Goal: Task Accomplishment & Management: Manage account settings

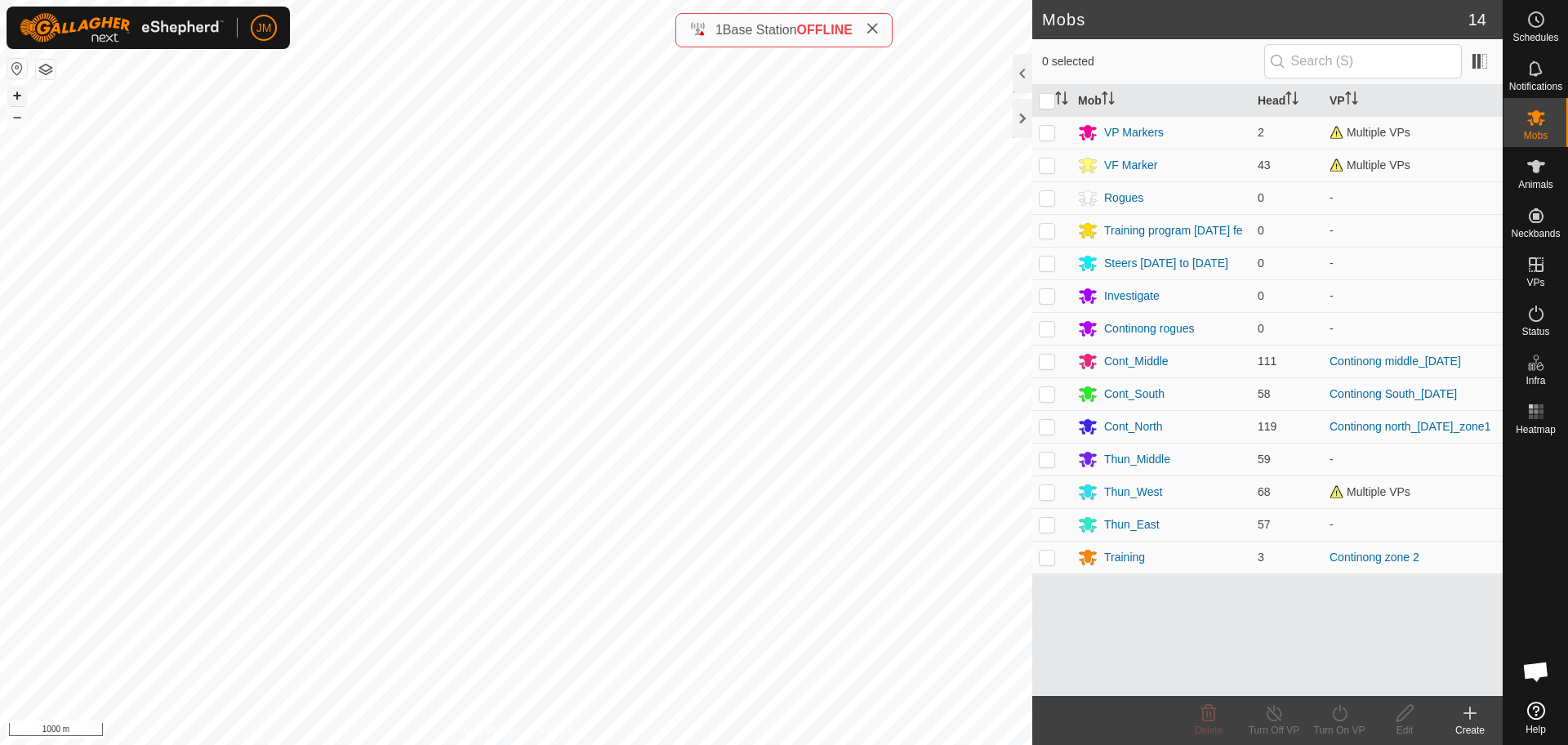
click at [23, 96] on button "+" at bounding box center [16, 95] width 19 height 19
click at [1546, 323] on es-activation-svg-icon at bounding box center [1536, 313] width 29 height 27
click at [1533, 323] on icon at bounding box center [1535, 313] width 19 height 19
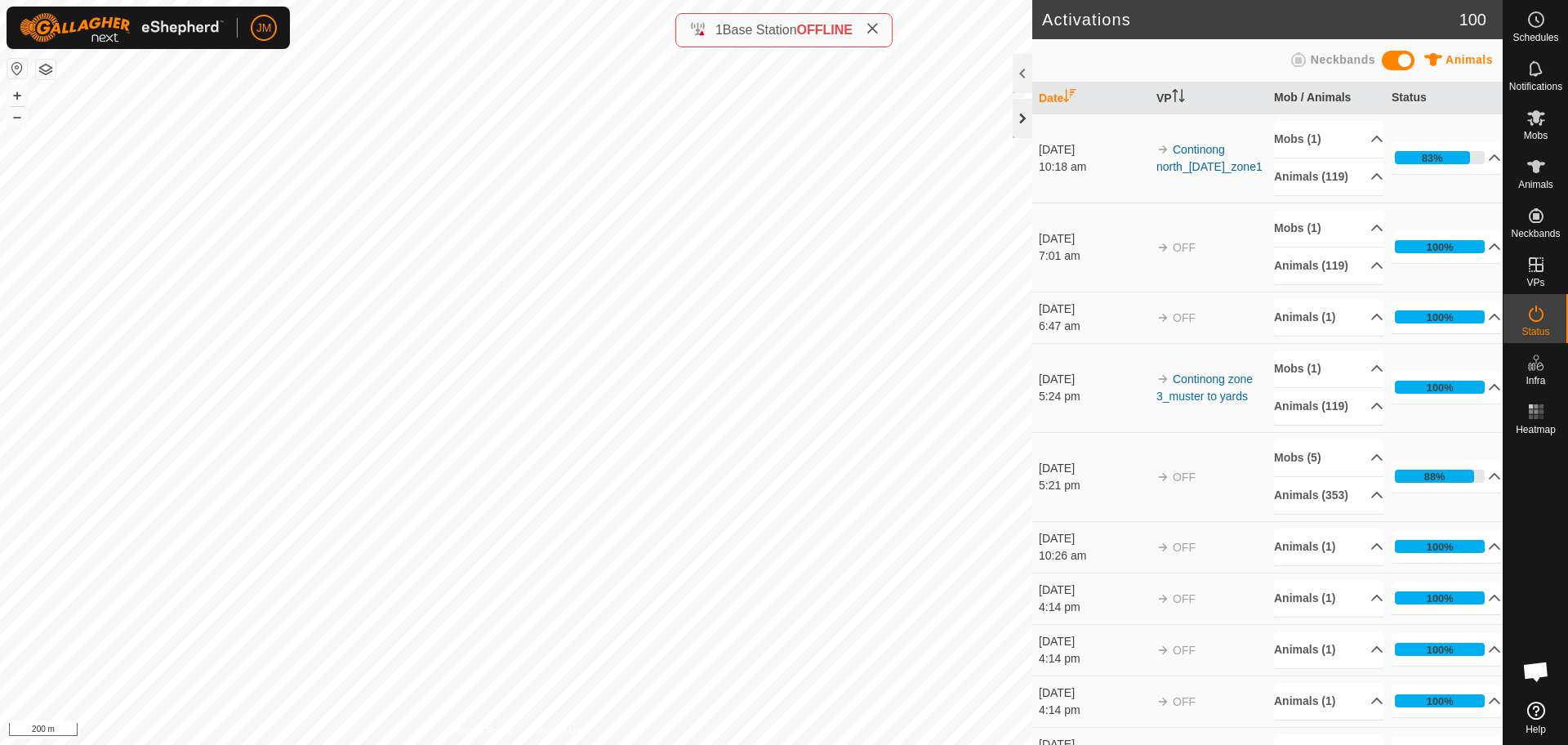
click at [1020, 125] on div at bounding box center [1022, 118] width 19 height 39
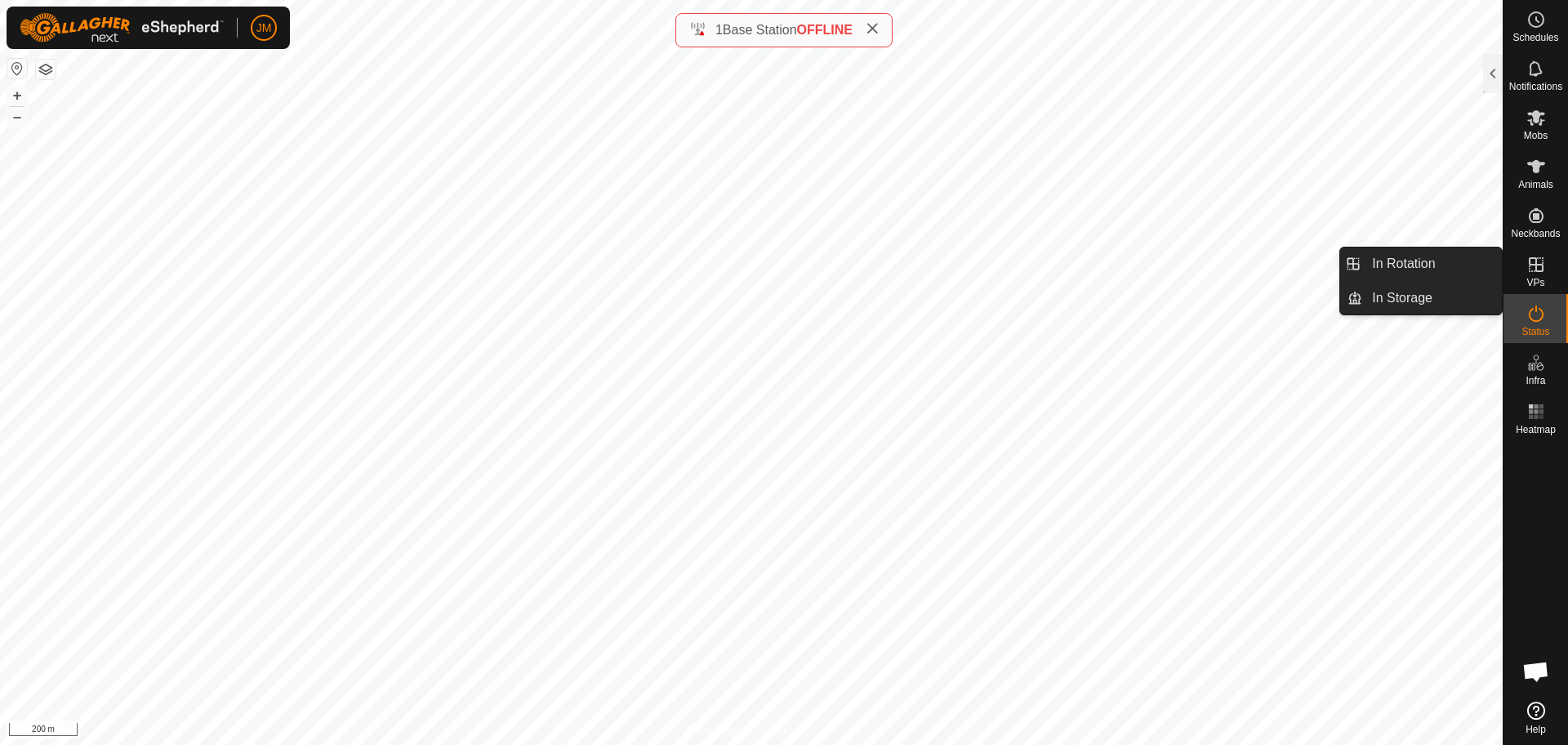
click at [1536, 266] on icon at bounding box center [1536, 265] width 15 height 15
click at [1430, 279] on link "In Rotation" at bounding box center [1432, 264] width 139 height 33
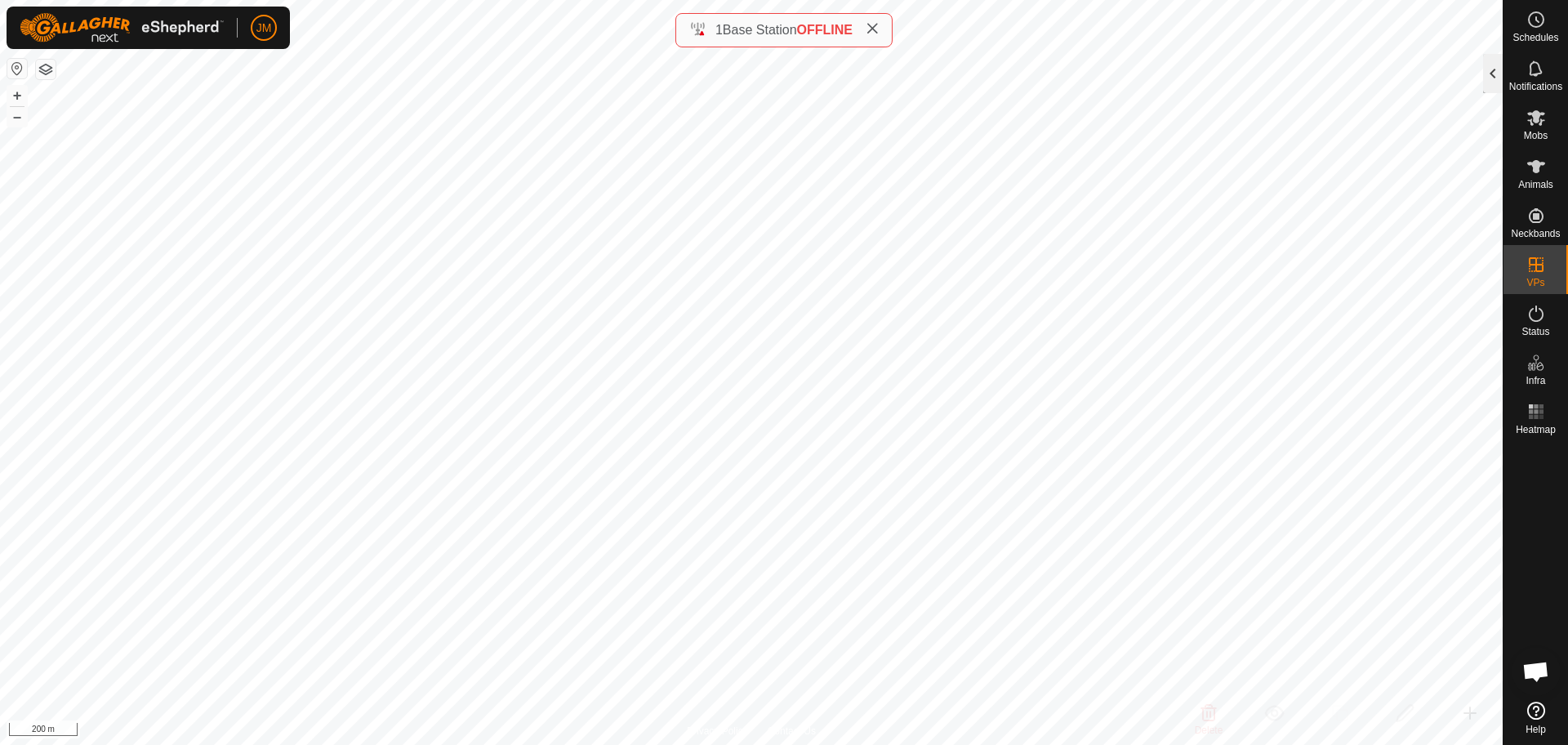
click at [1484, 74] on div at bounding box center [1492, 73] width 19 height 39
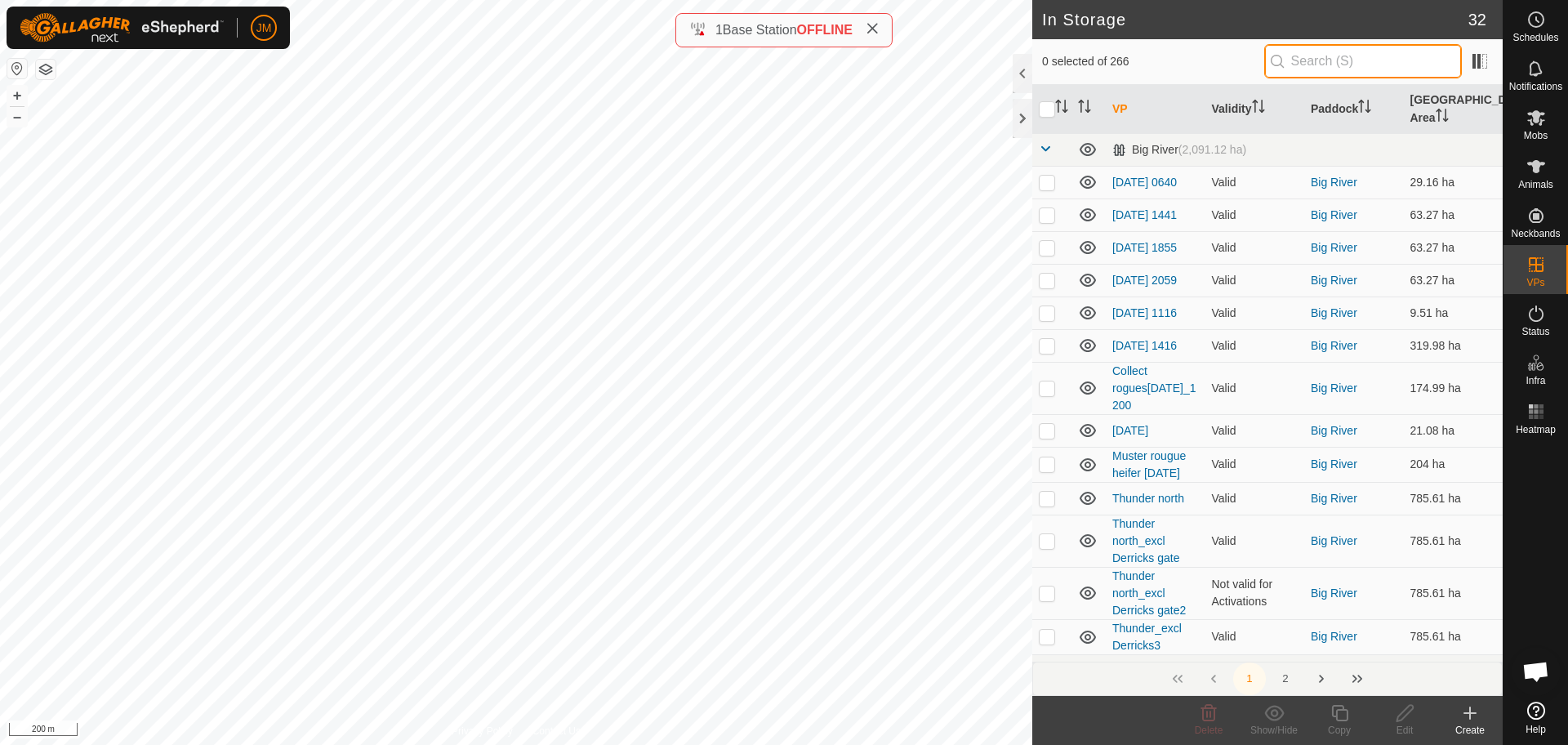
click at [1296, 65] on input "text" at bounding box center [1363, 60] width 198 height 34
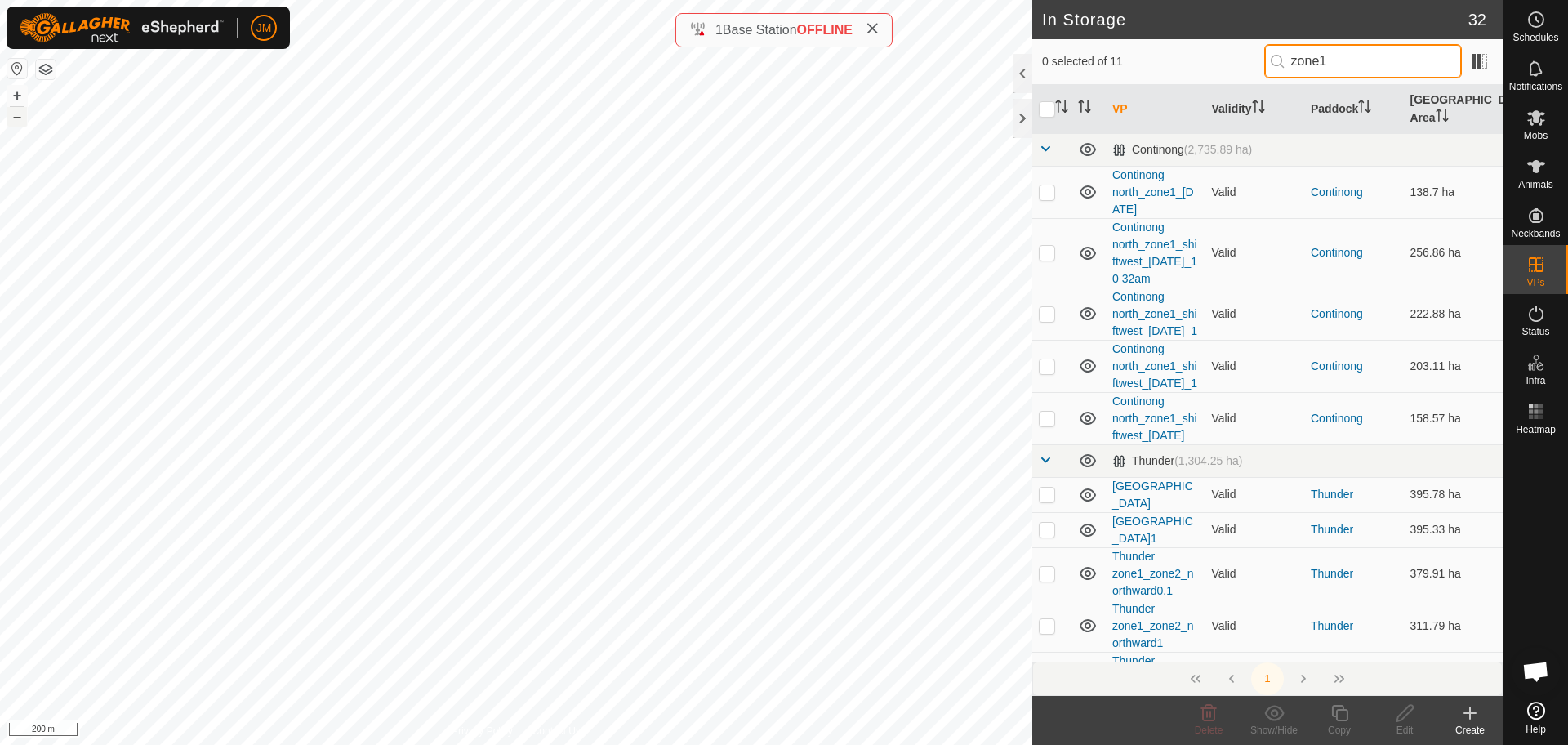
type input "zone1"
click at [16, 117] on button "–" at bounding box center [16, 116] width 19 height 19
click at [1049, 193] on p-checkbox at bounding box center [1047, 192] width 16 height 13
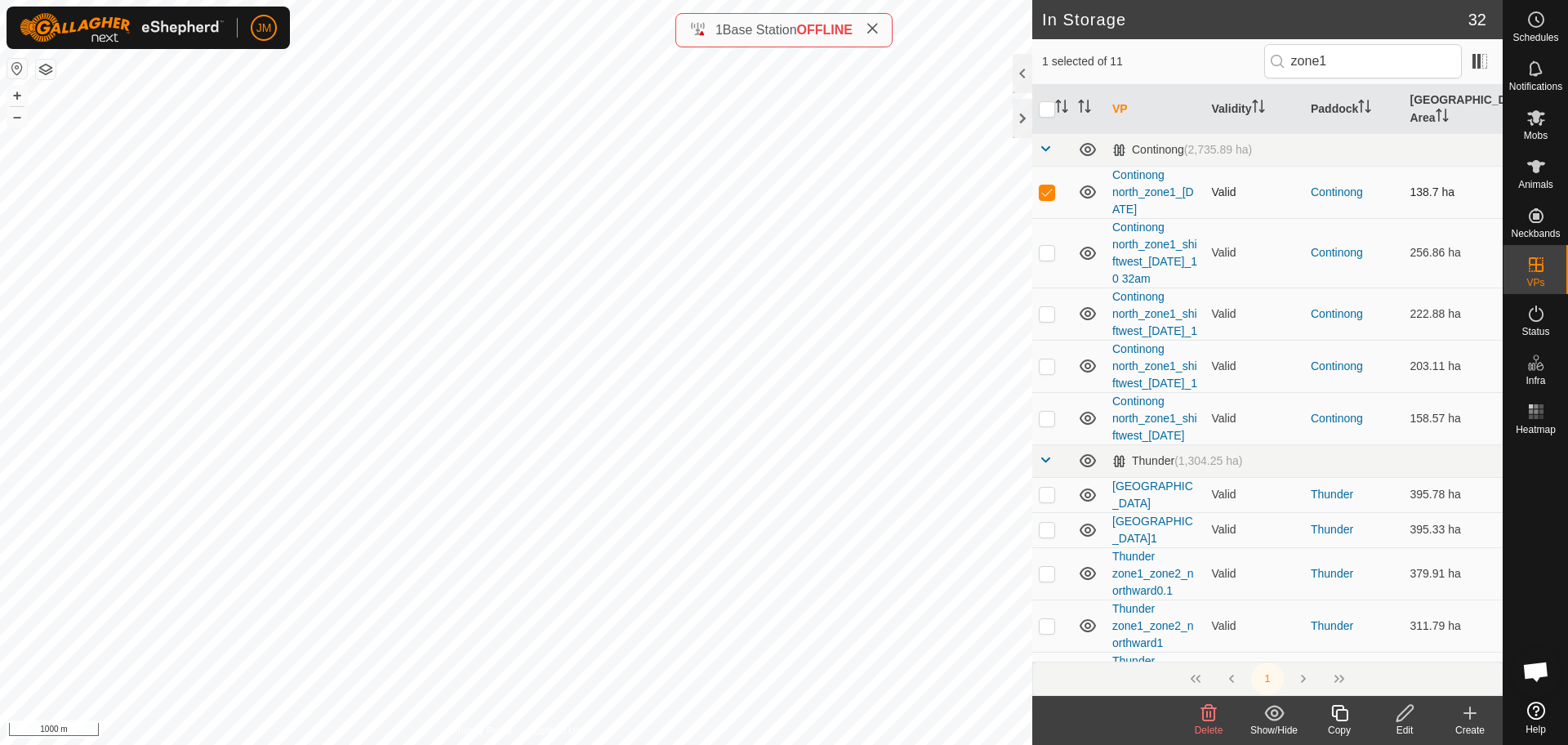
checkbox input "false"
click at [1148, 195] on link "Continong north_zone1_[DATE]" at bounding box center [1152, 192] width 82 height 48
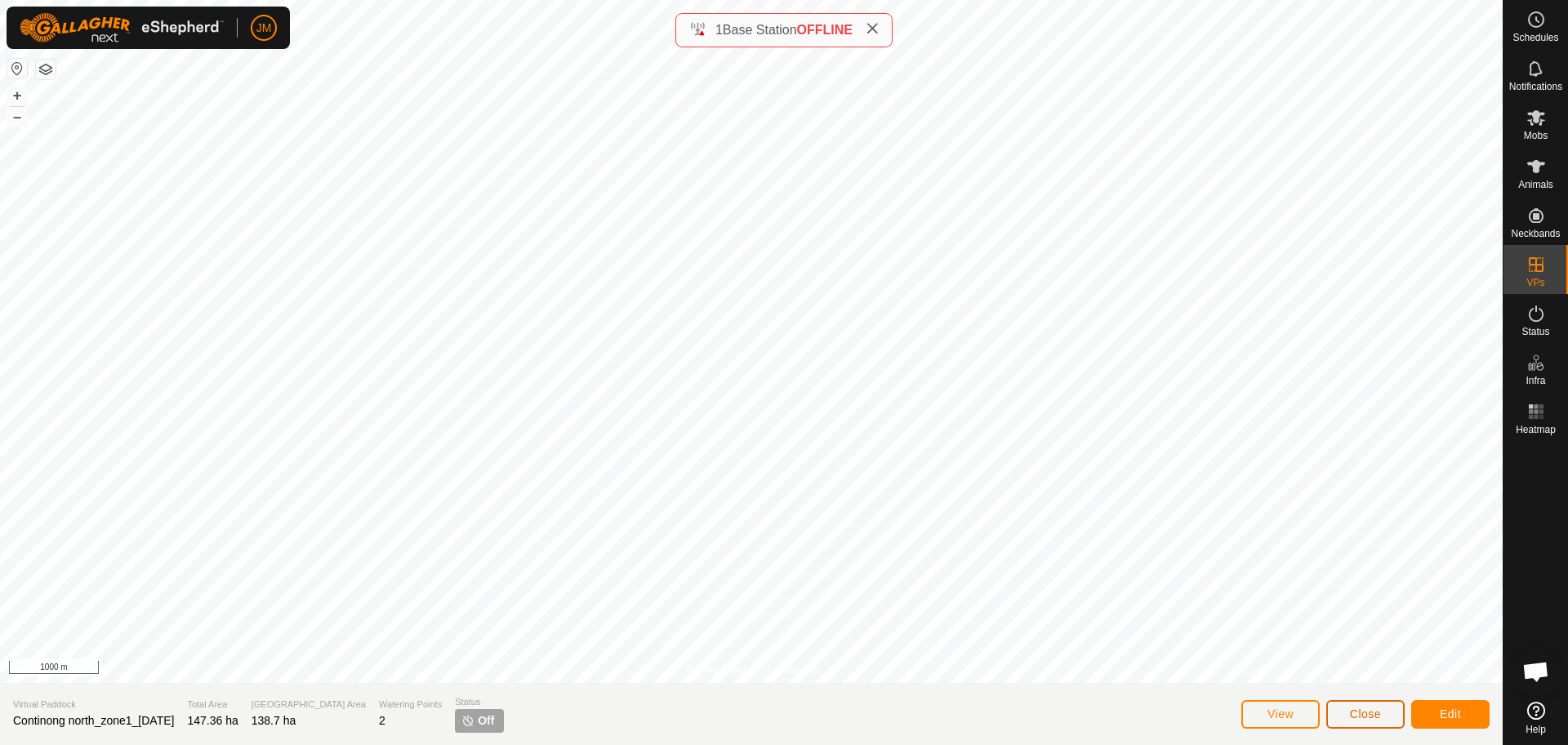
click at [1350, 716] on span "Close" at bounding box center [1366, 714] width 31 height 13
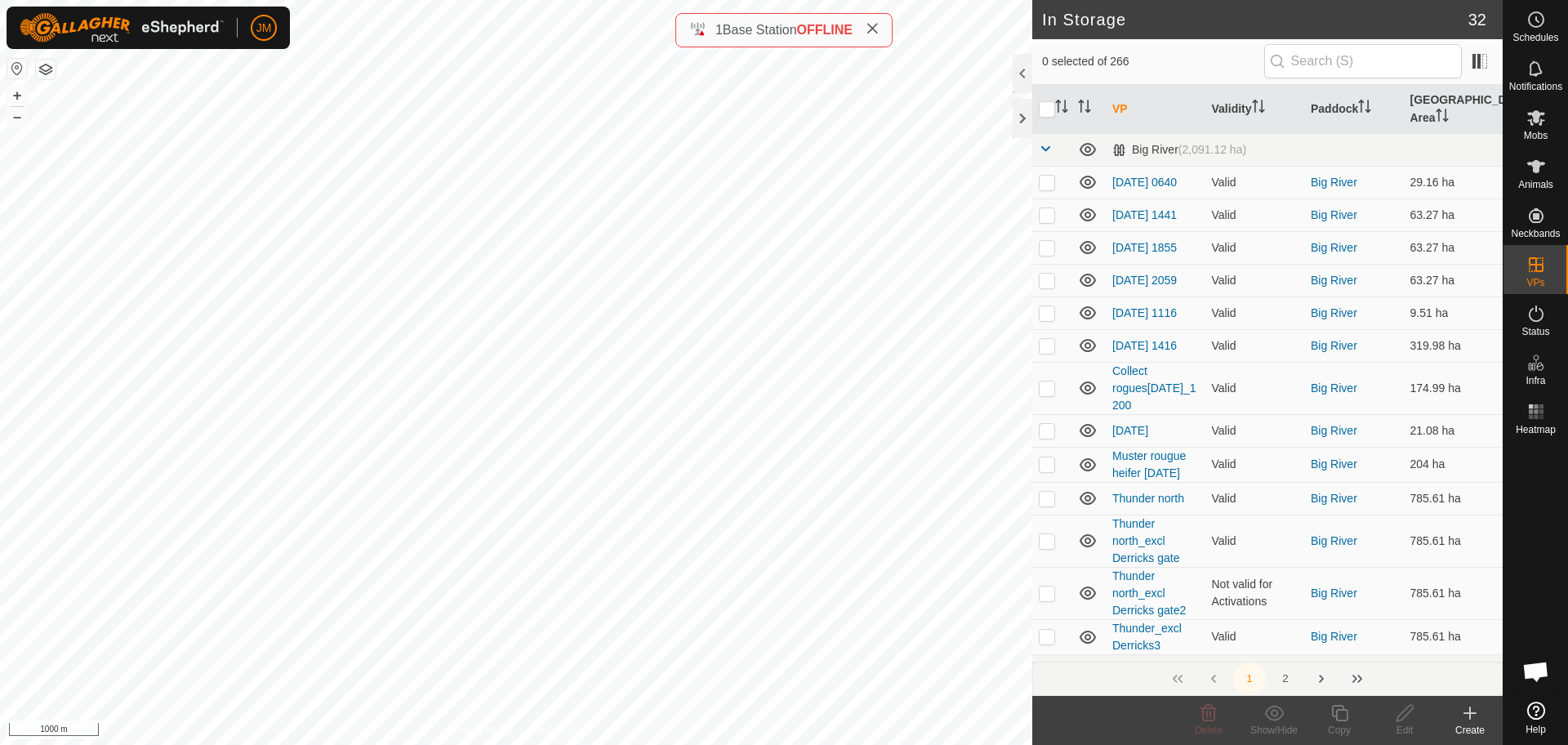
click at [1470, 714] on icon at bounding box center [1470, 713] width 0 height 11
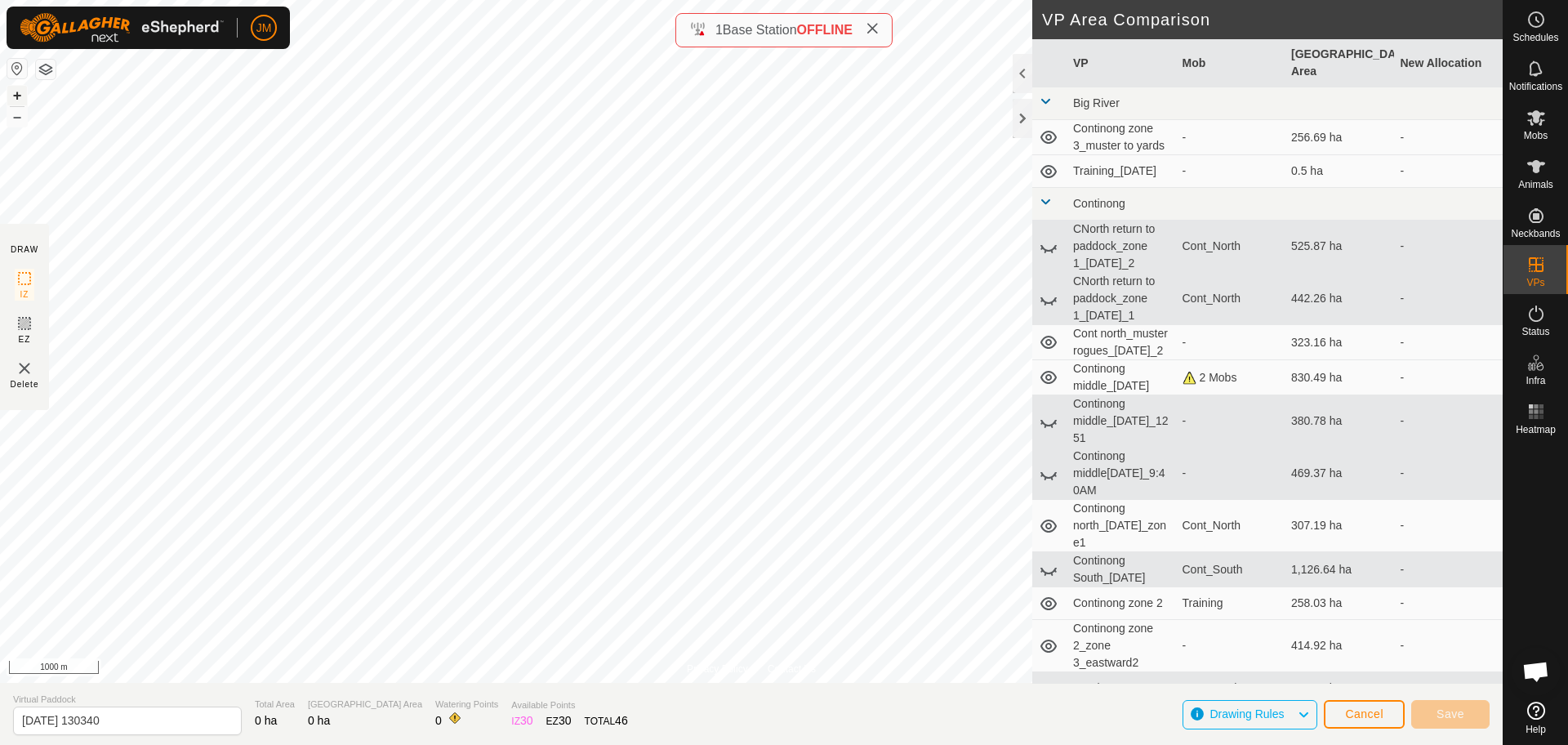
click at [16, 94] on button "+" at bounding box center [16, 95] width 19 height 19
click at [46, 71] on button "button" at bounding box center [45, 69] width 19 height 19
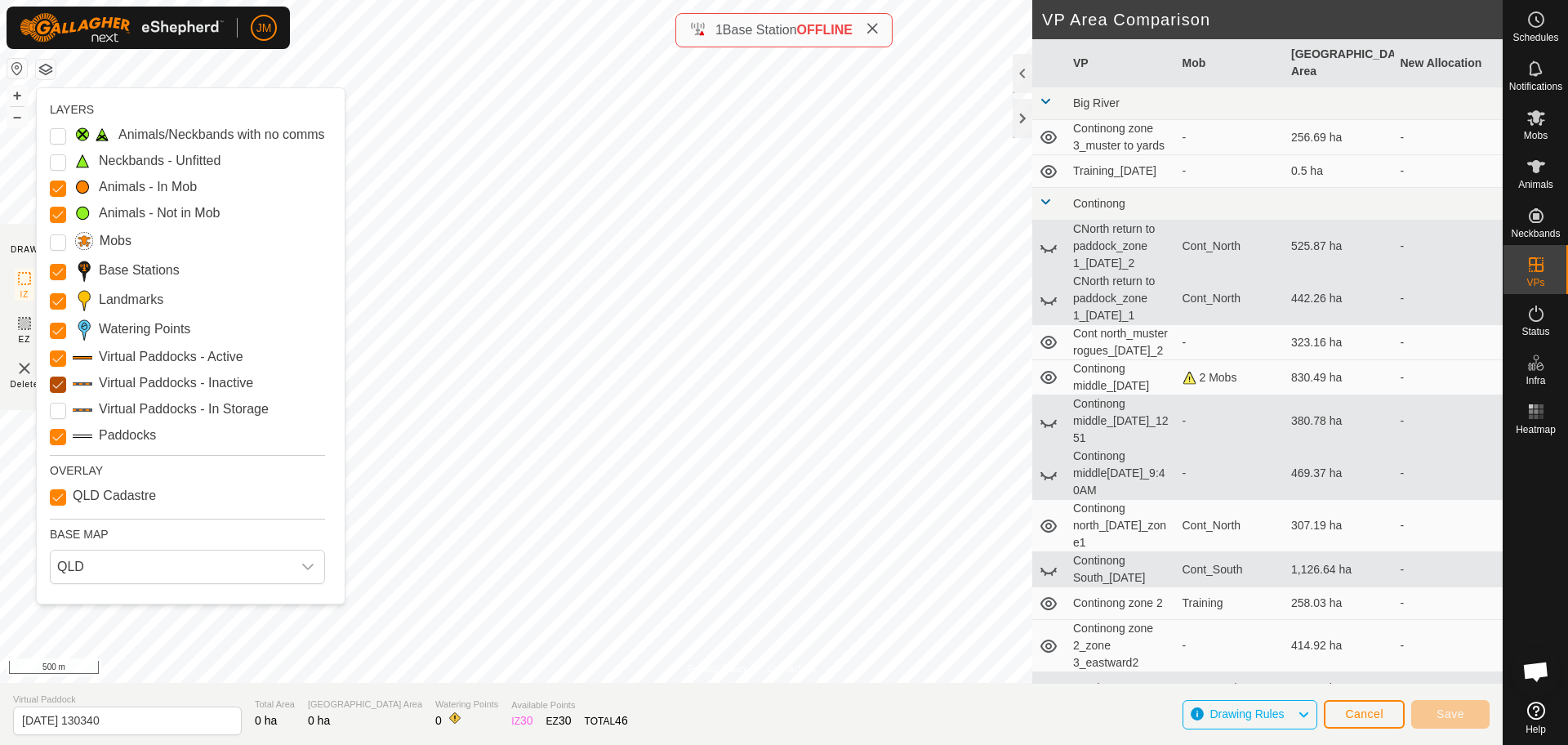
click at [57, 391] on Inactive "Virtual Paddocks - Inactive" at bounding box center [58, 385] width 16 height 16
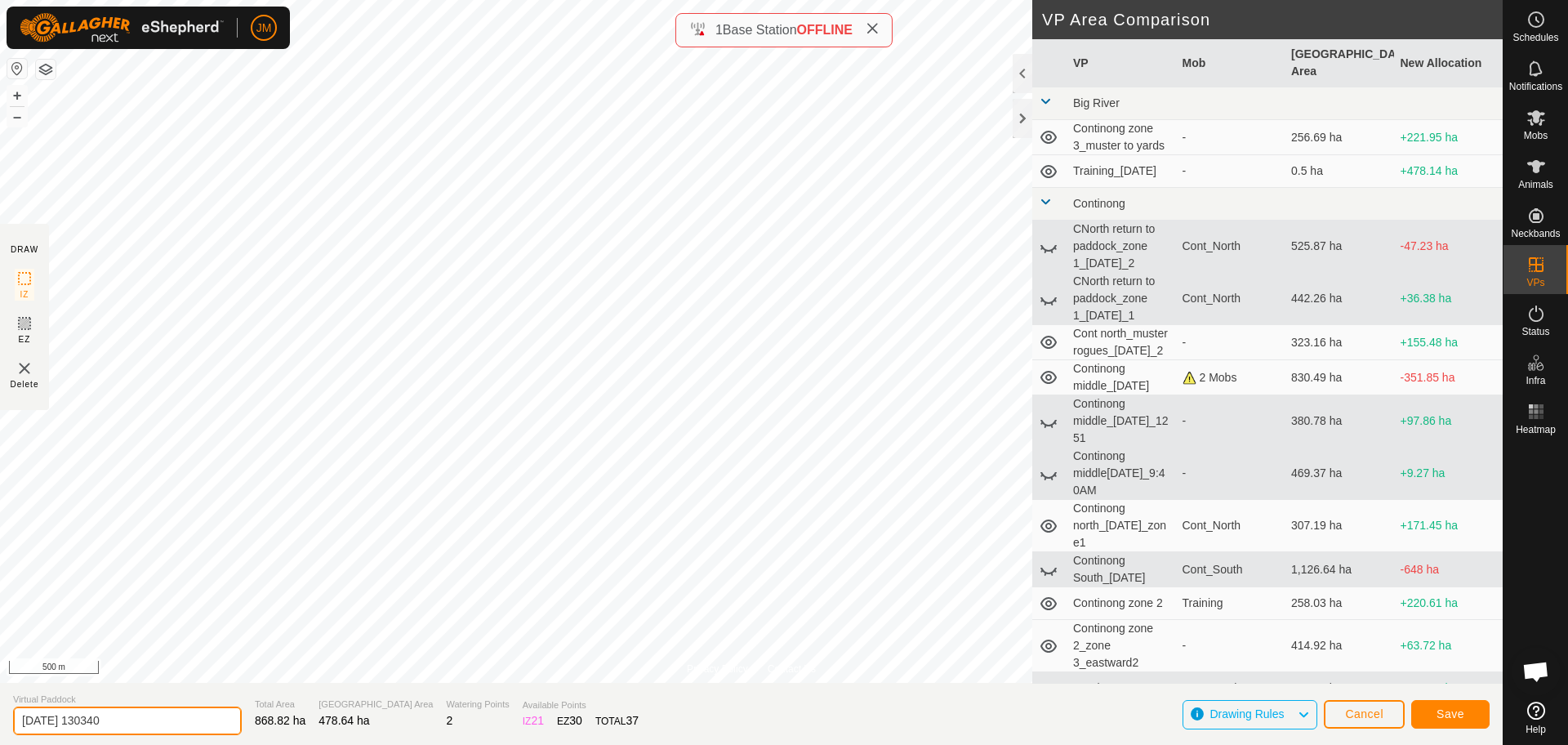
drag, startPoint x: 181, startPoint y: 724, endPoint x: 0, endPoint y: 737, distance: 181.5
click at [0, 737] on section "Virtual Paddock [DATE] 130340 Total Area 868.82 ha Grazing Area 478.64 ha Water…" at bounding box center [751, 714] width 1503 height 62
click at [149, 720] on input "Continong north_zone 1_walk cattle_[DATE]" at bounding box center [127, 720] width 229 height 28
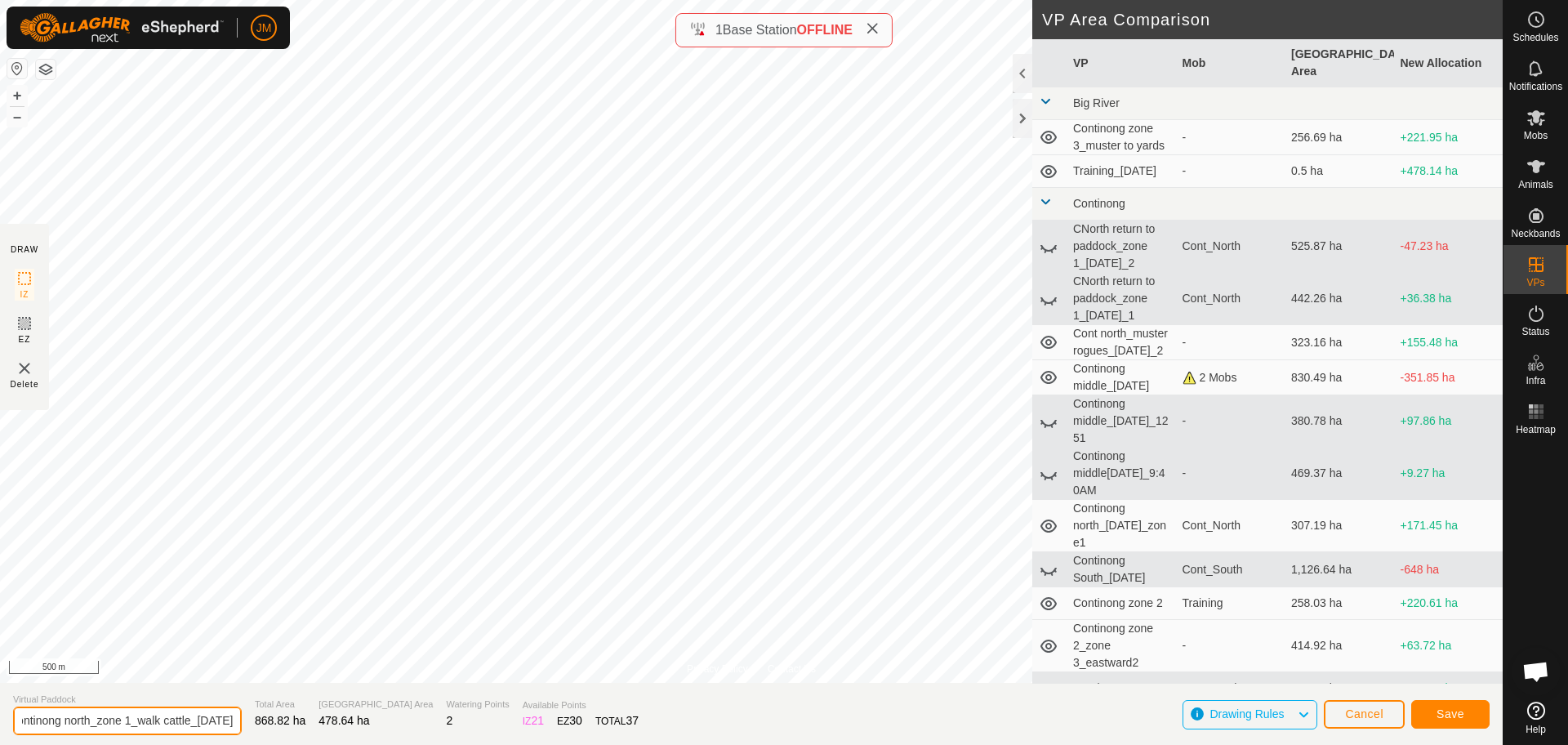
click at [149, 720] on input "Continong north_zone 1_walk cattle_[DATE]" at bounding box center [127, 720] width 229 height 28
drag, startPoint x: 175, startPoint y: 718, endPoint x: 248, endPoint y: 716, distance: 73.0
click at [248, 716] on section "Virtual Paddock Continong north_zone 1_walk cattle_[DATE] Total Area 868.82 ha …" at bounding box center [751, 714] width 1503 height 62
click at [147, 733] on input "Continong north_zone 1_walk cattle_[DATE]" at bounding box center [127, 720] width 229 height 28
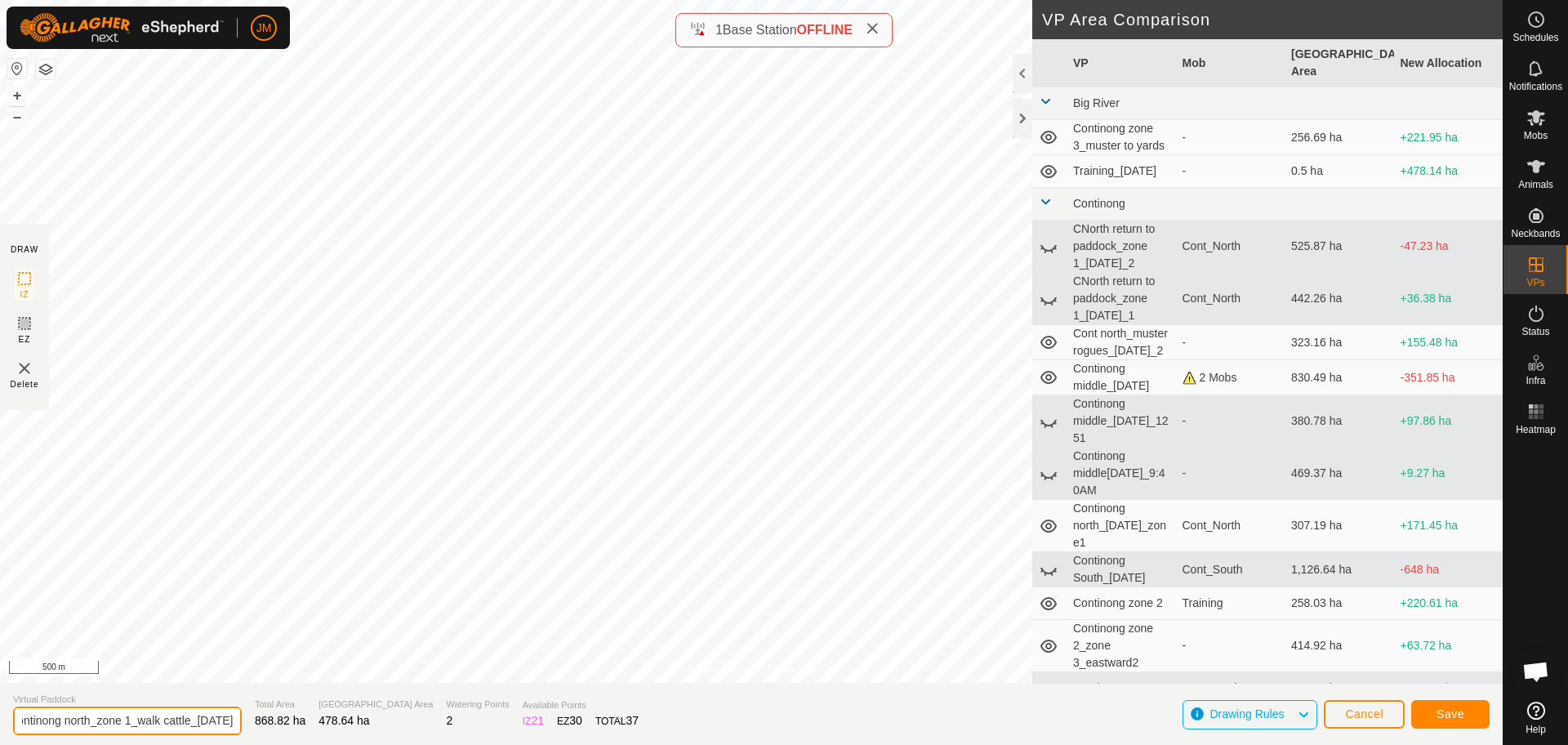
click at [147, 733] on input "Continong north_zone 1_walk cattle_[DATE]" at bounding box center [127, 720] width 229 height 28
type input "Continong north_zone 1_walk cattle_[DATE]"
click at [1453, 712] on span "Save" at bounding box center [1450, 714] width 27 height 13
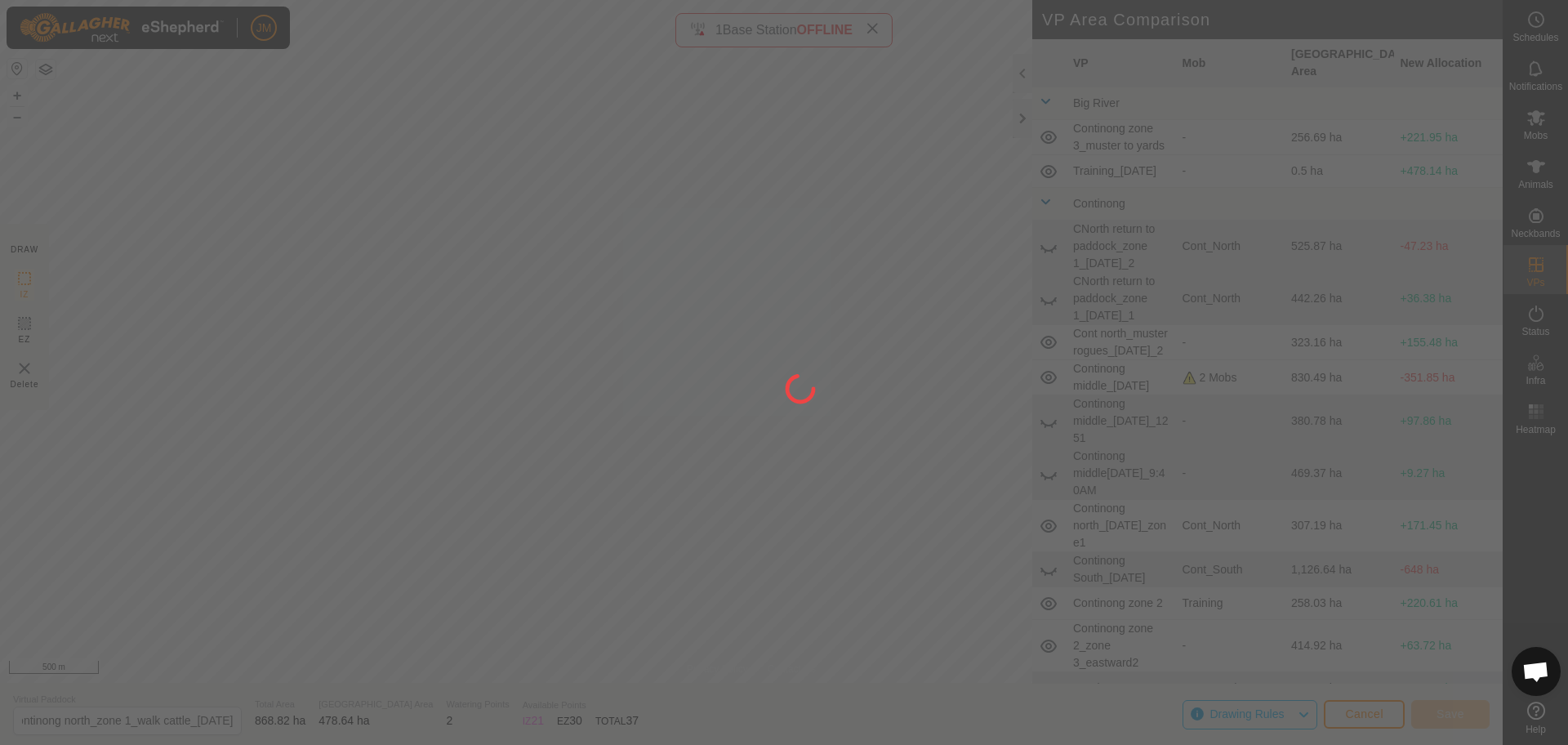
scroll to position [0, 0]
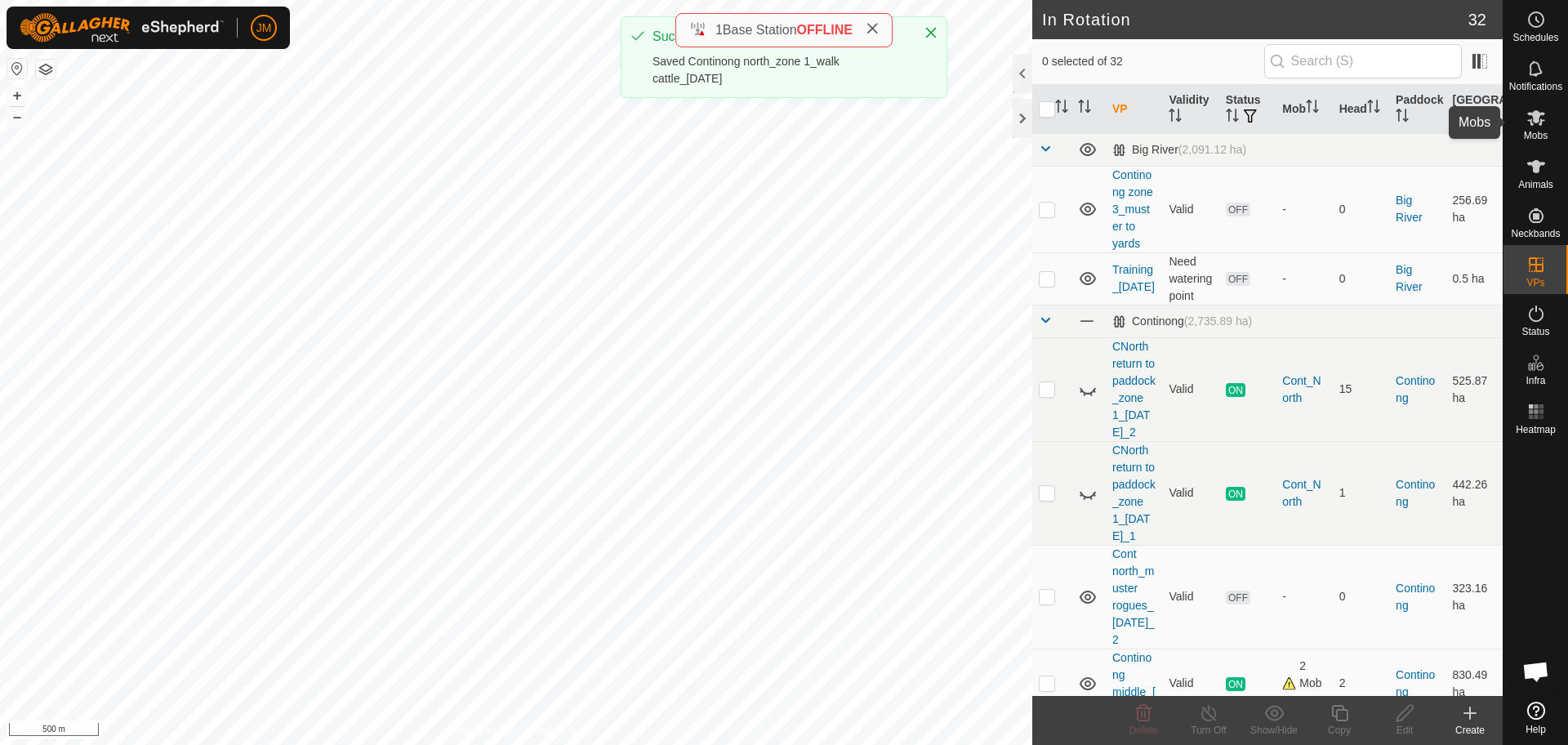
click at [1539, 126] on icon at bounding box center [1535, 117] width 19 height 19
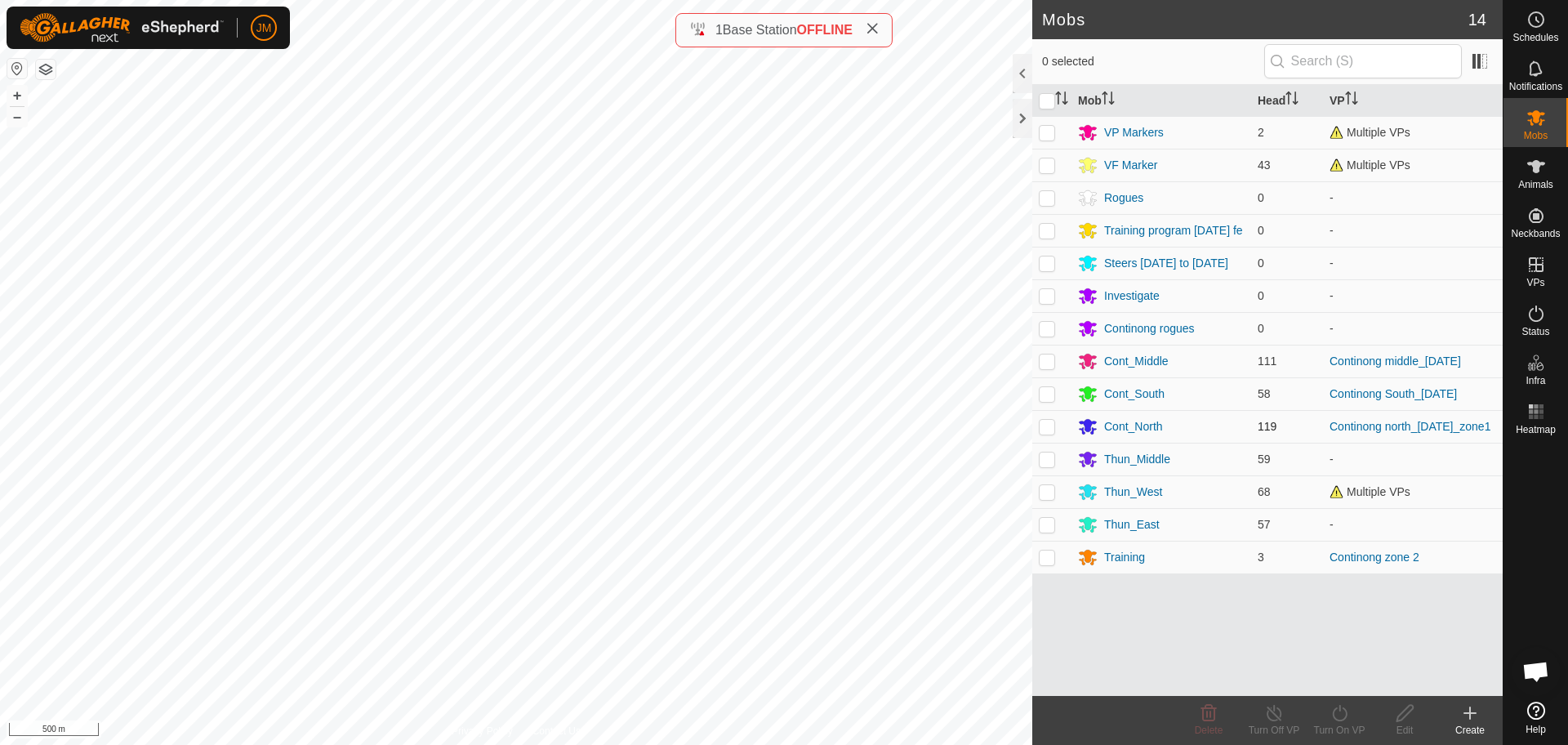
click at [1044, 433] on p-checkbox at bounding box center [1047, 426] width 16 height 13
checkbox input "true"
click at [1062, 95] on icon "Activate to sort" at bounding box center [1062, 98] width 13 height 13
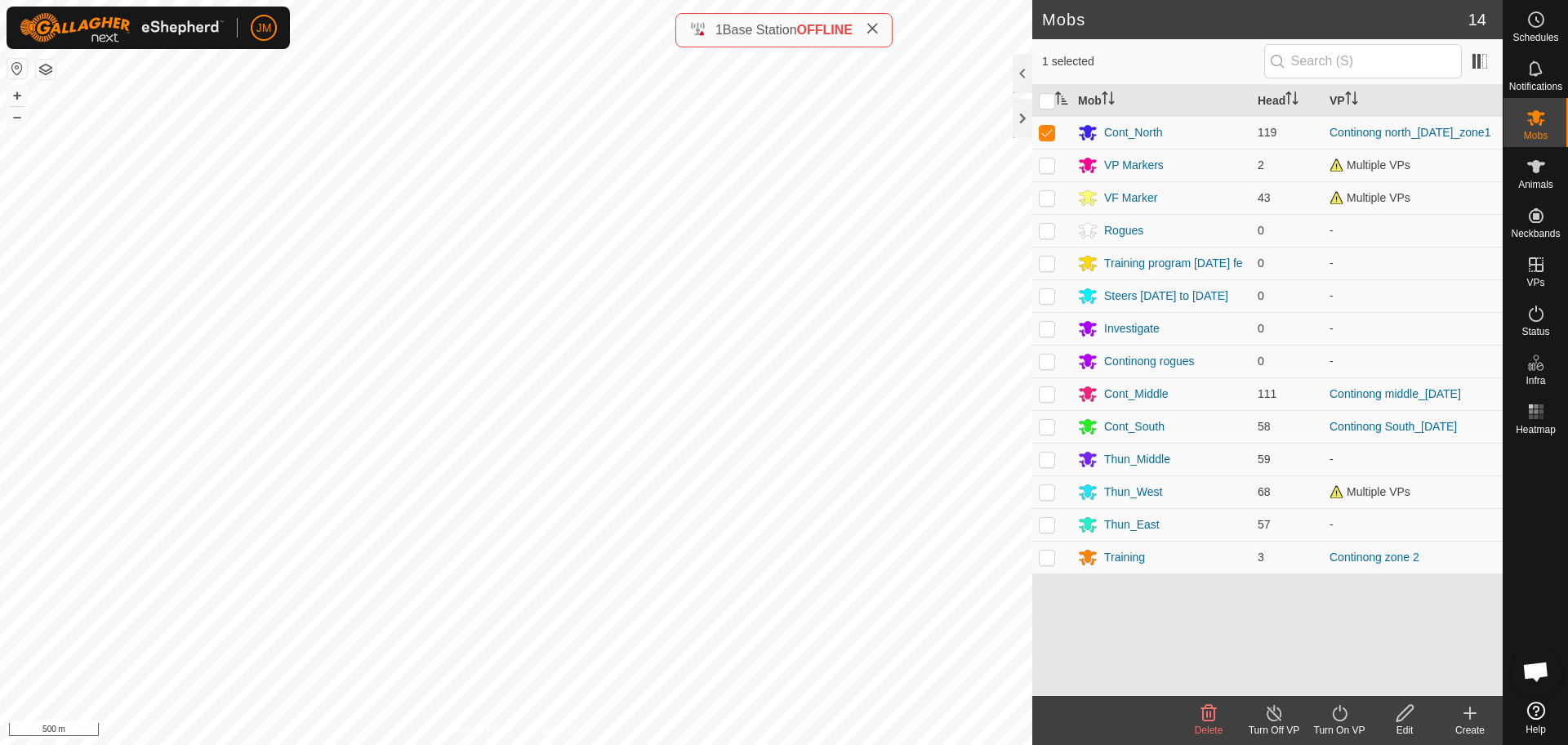
click at [1335, 718] on icon at bounding box center [1340, 713] width 20 height 19
click at [1346, 666] on link "Now" at bounding box center [1388, 677] width 162 height 33
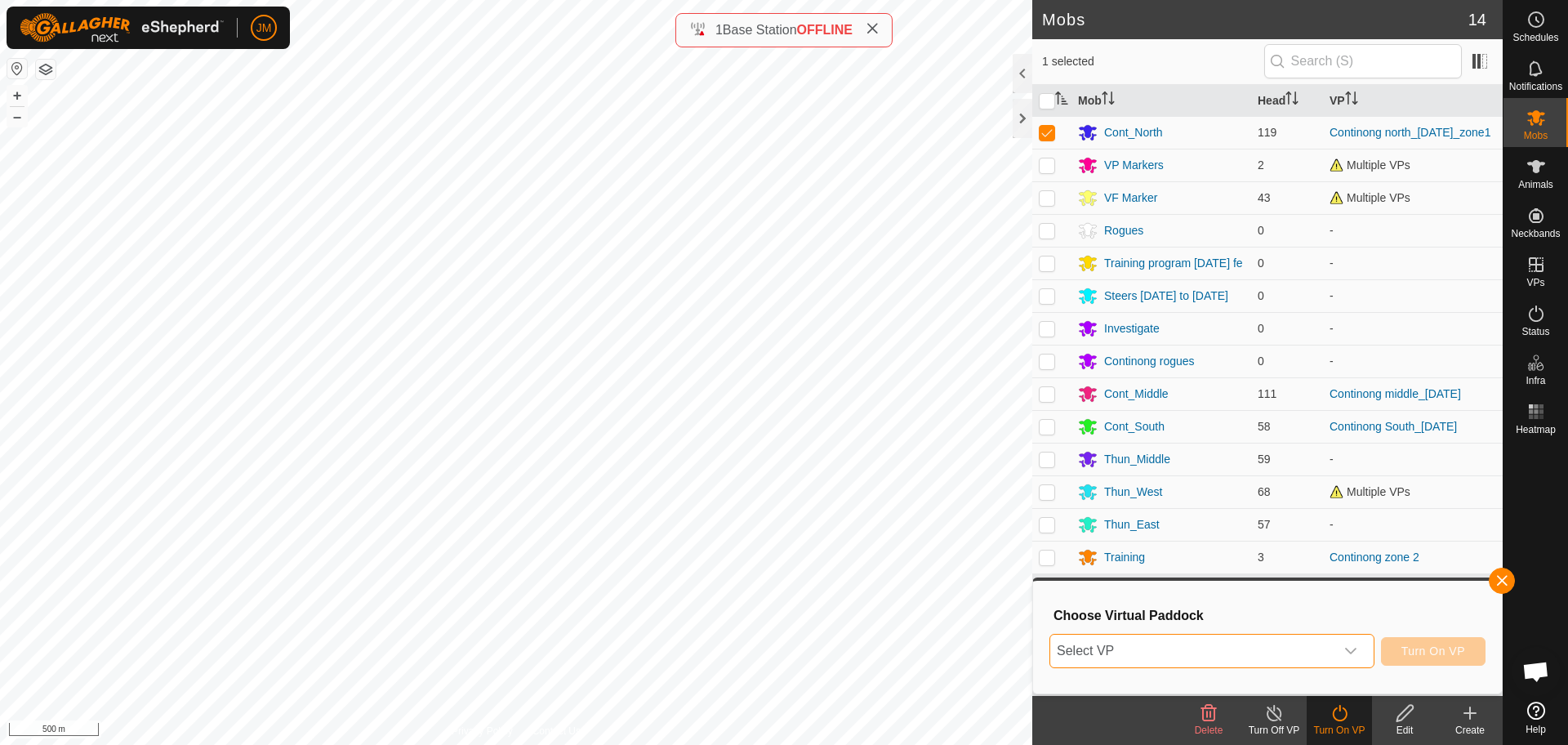
click at [1225, 652] on span "Select VP" at bounding box center [1192, 652] width 284 height 33
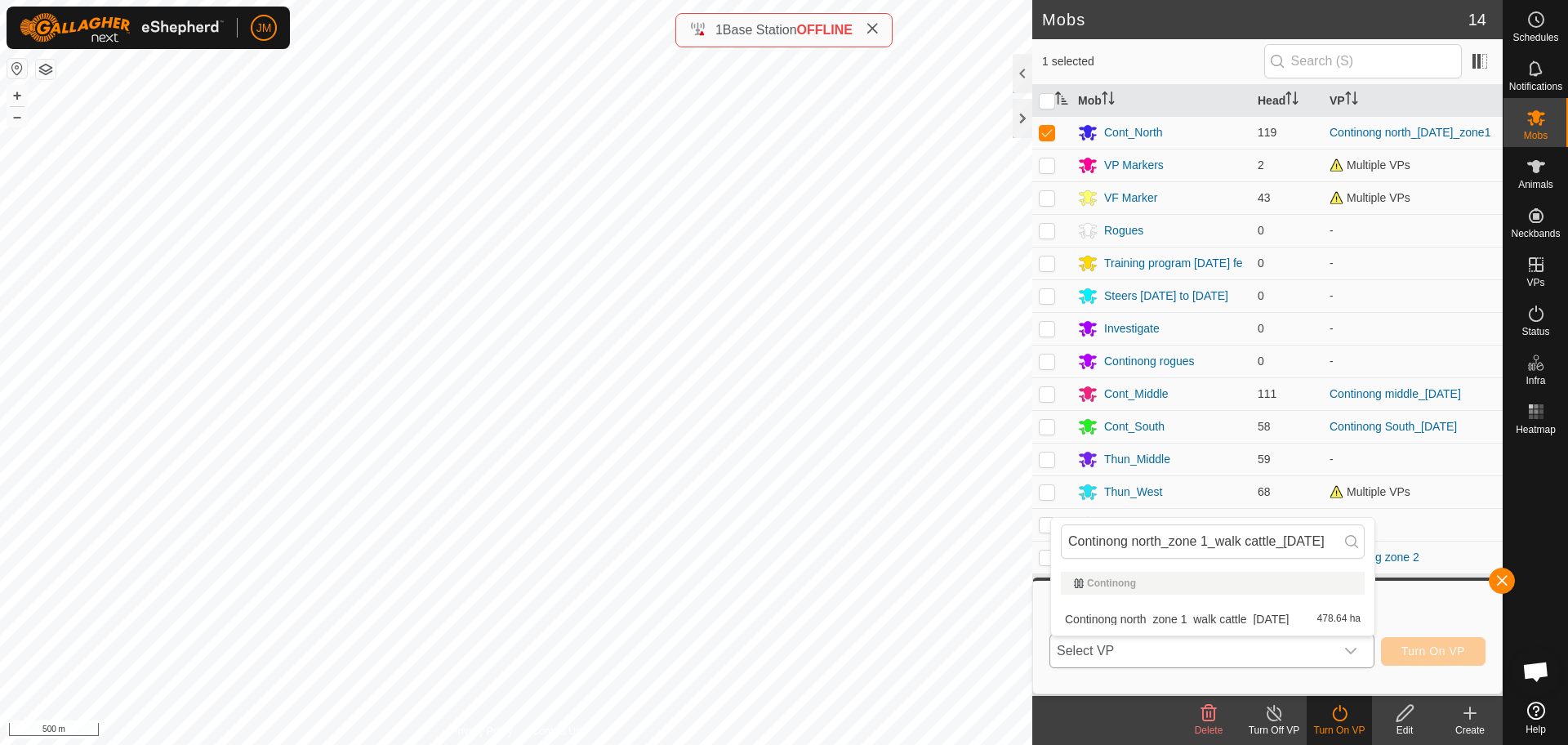
scroll to position [0, 16]
type input "Continong north_zone 1_walk cattle_[DATE]"
click at [1221, 612] on li "Continong north_zone 1_walk cattle_[DATE] 478.64 ha" at bounding box center [1213, 619] width 323 height 33
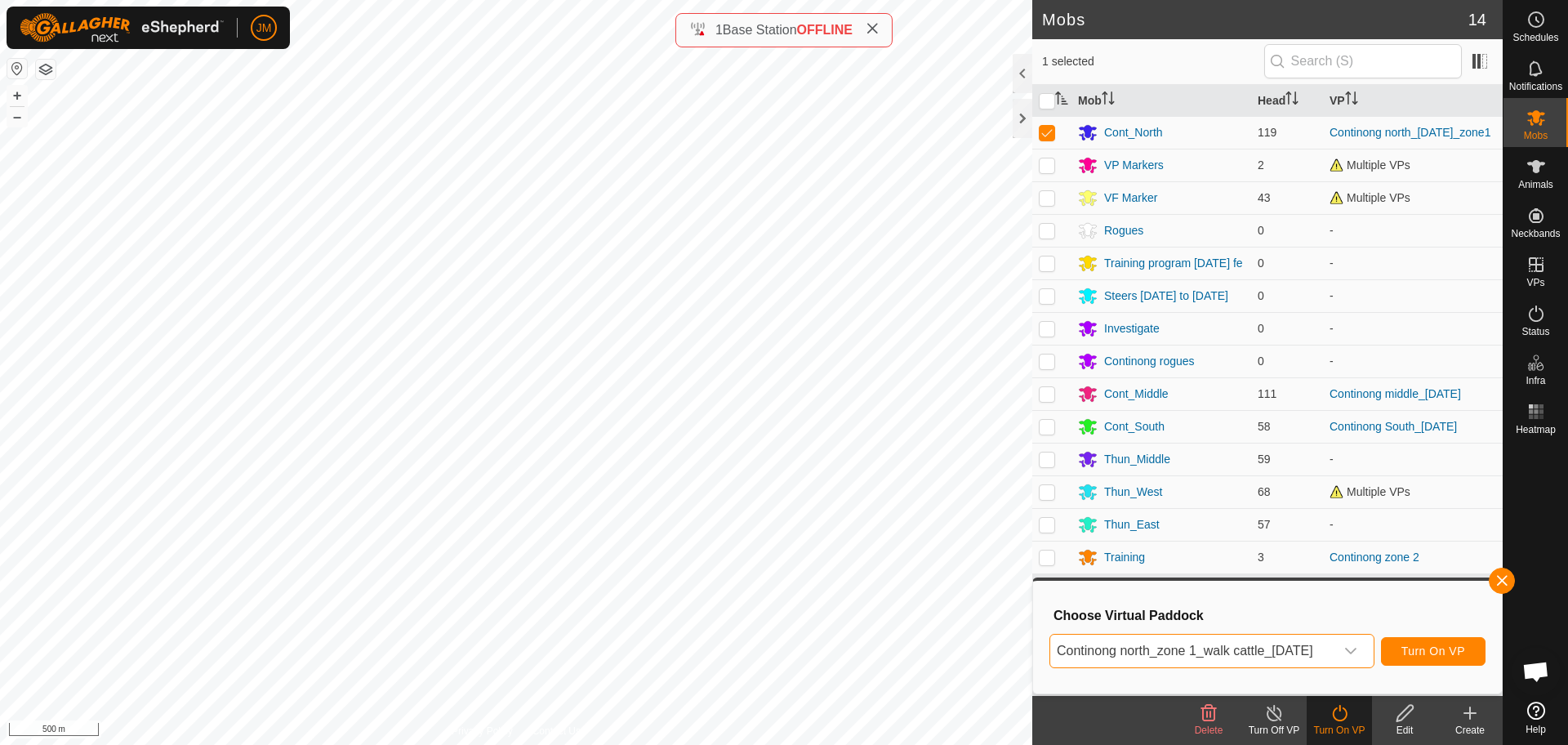
scroll to position [0, 0]
click at [1437, 649] on span "Turn On VP" at bounding box center [1433, 652] width 64 height 13
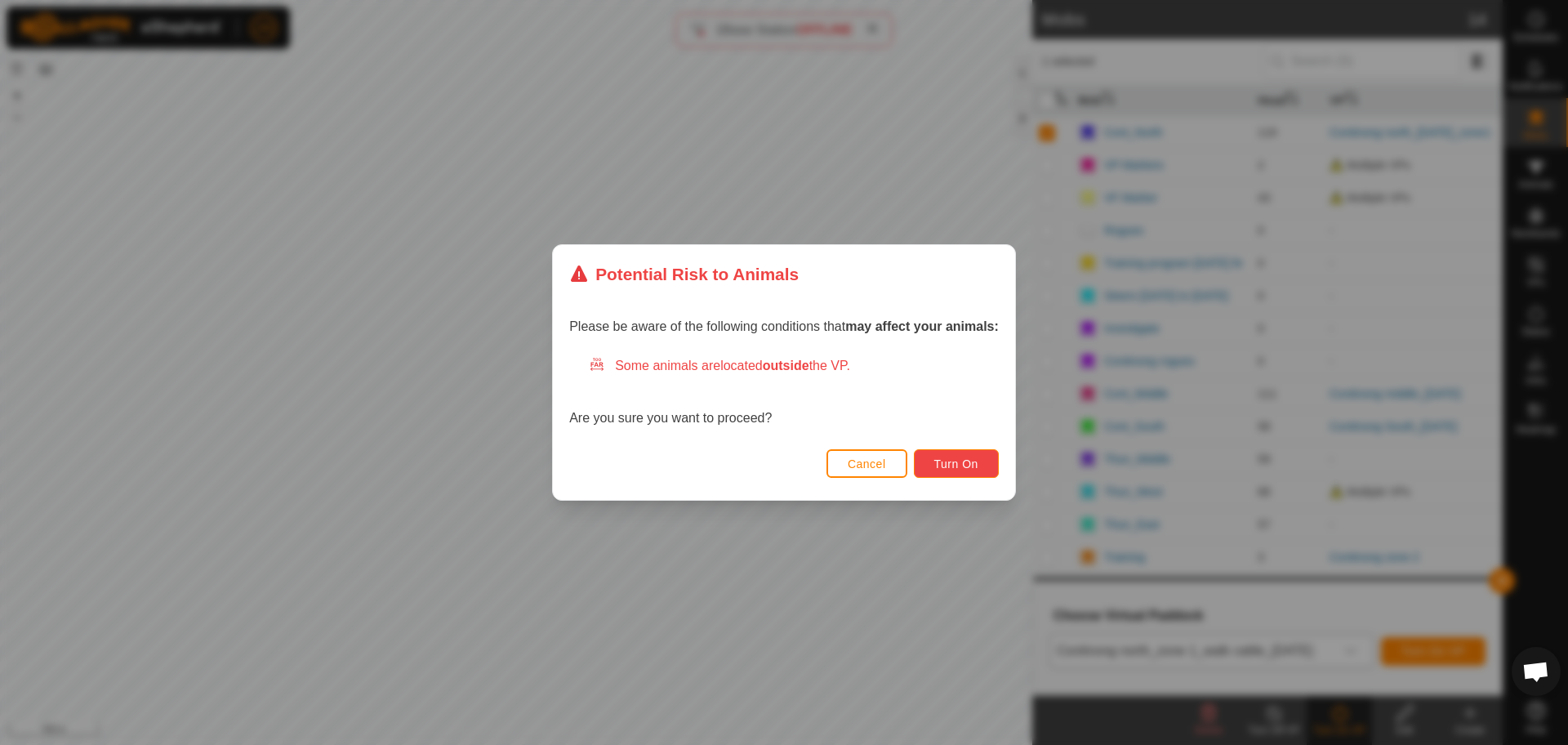
click at [972, 469] on span "Turn On" at bounding box center [956, 464] width 44 height 13
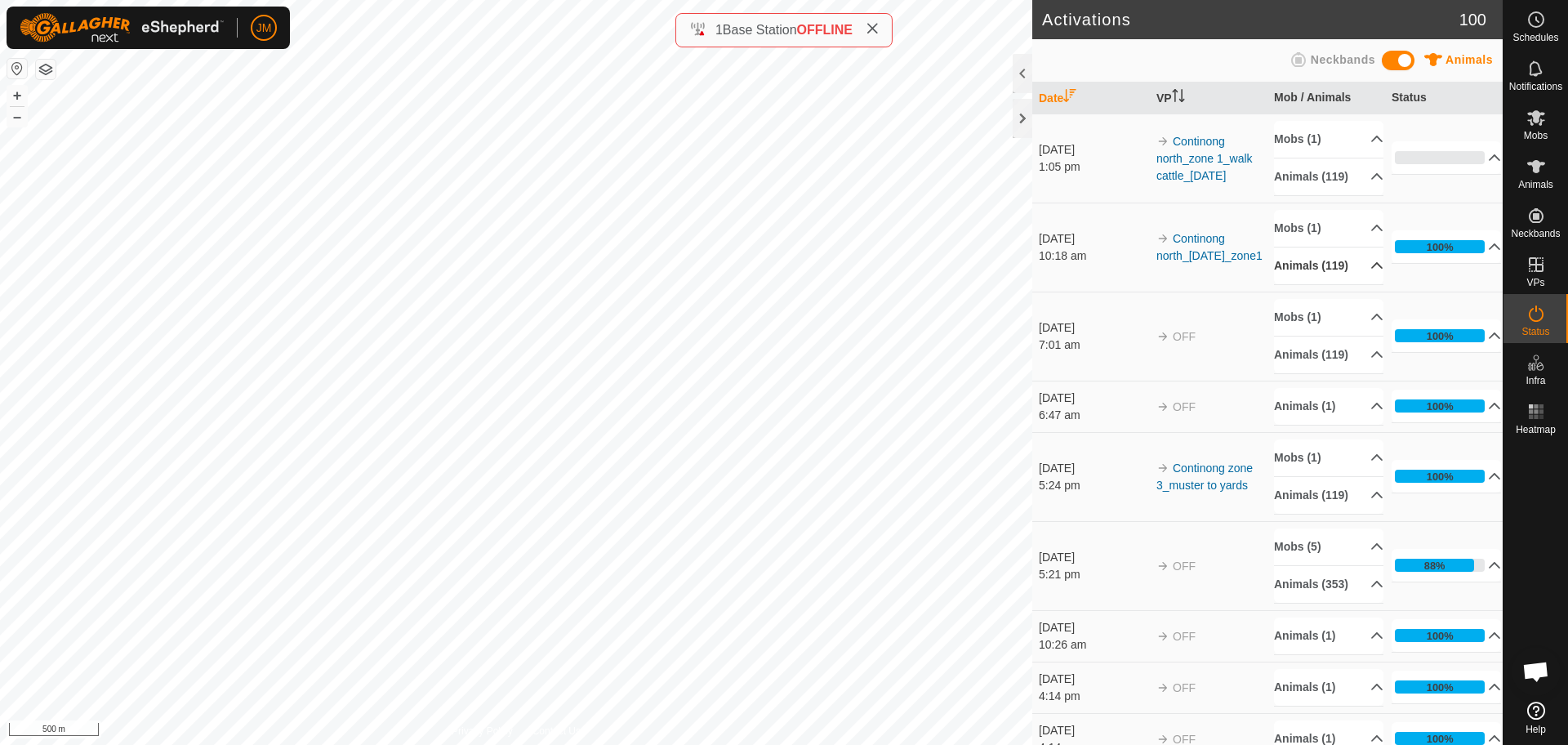
click at [1341, 284] on p-accordion-header "Animals (119)" at bounding box center [1328, 266] width 109 height 37
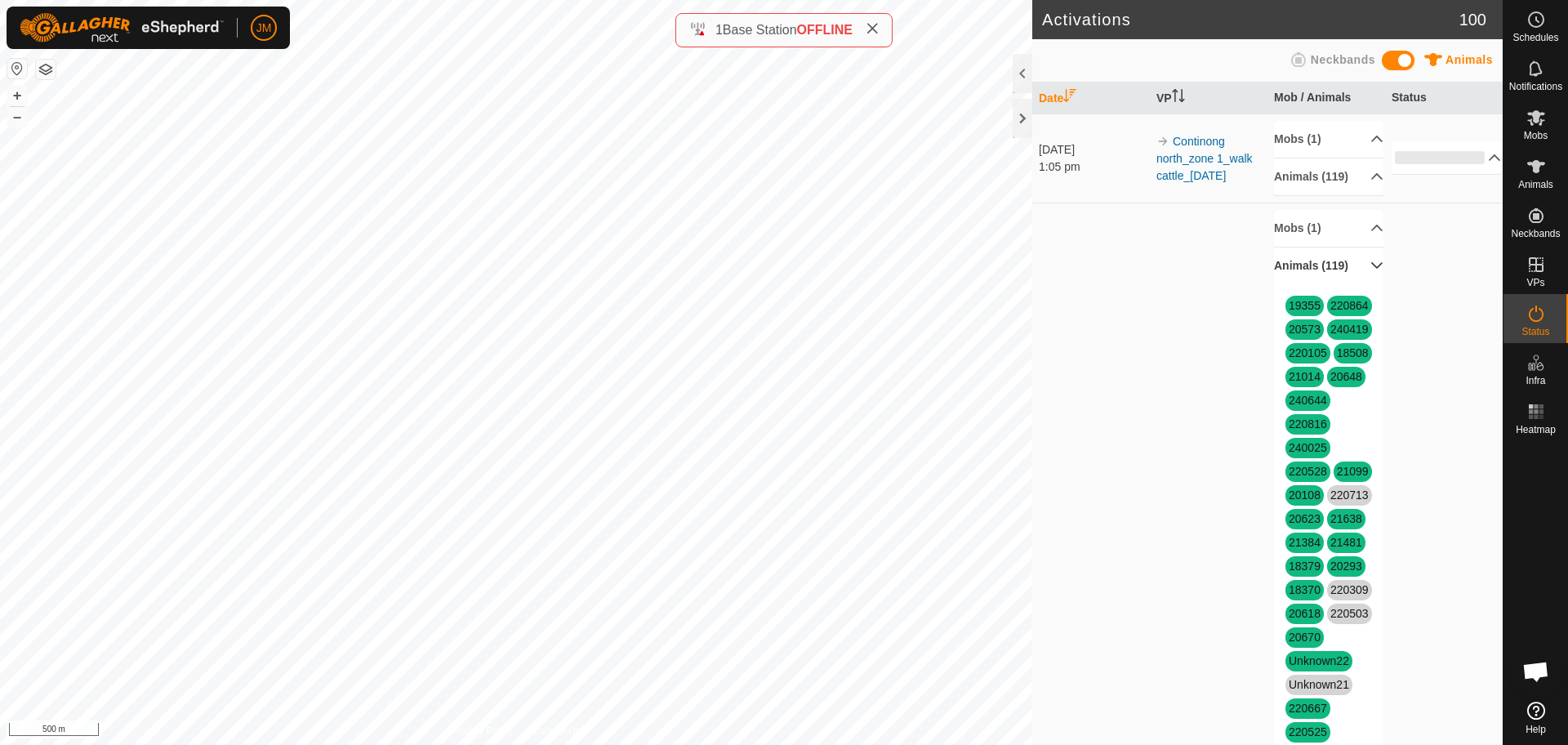
click at [1349, 280] on p-accordion-header "Animals (119)" at bounding box center [1328, 266] width 109 height 37
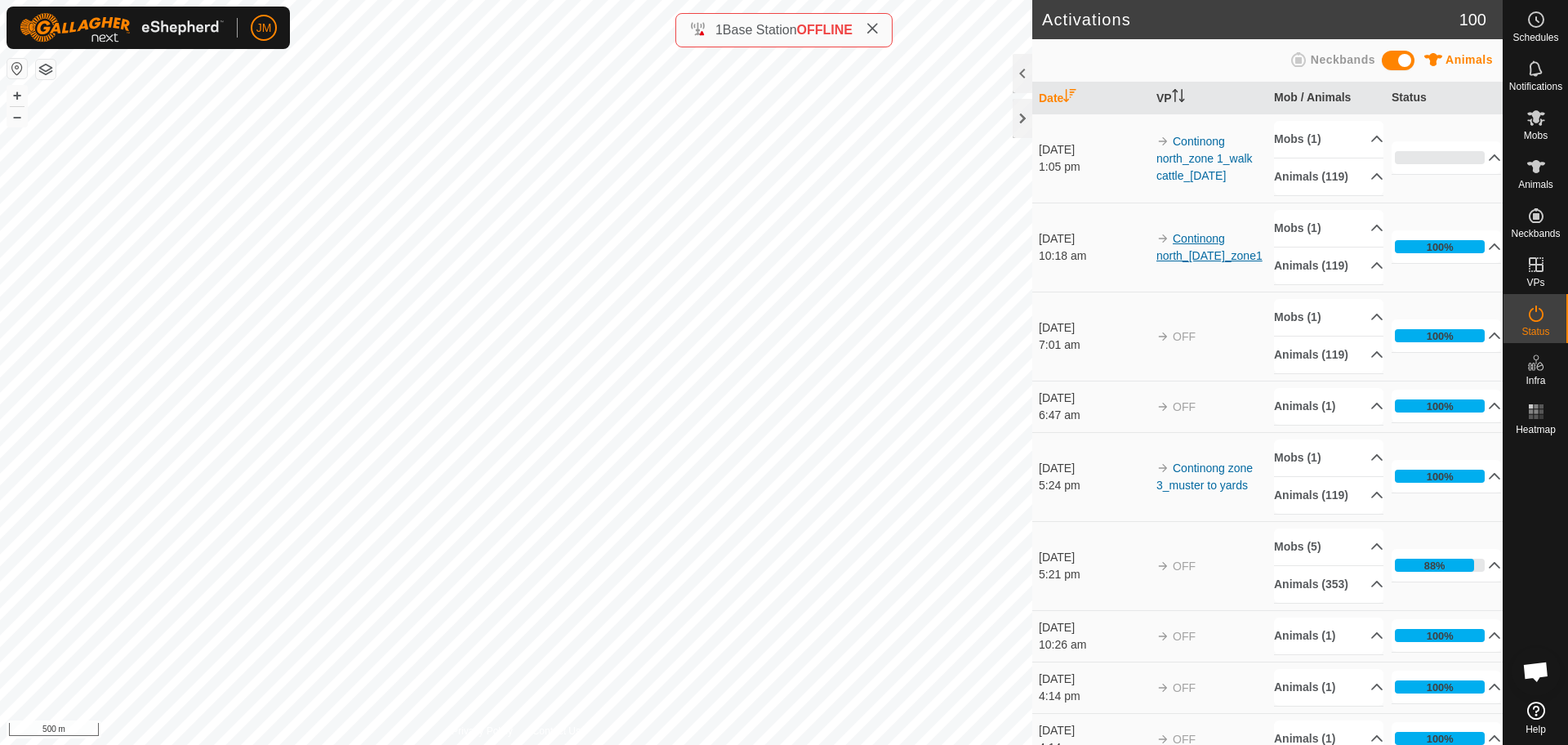
click at [1164, 262] on link "Continong north_[DATE]_zone1" at bounding box center [1210, 247] width 106 height 30
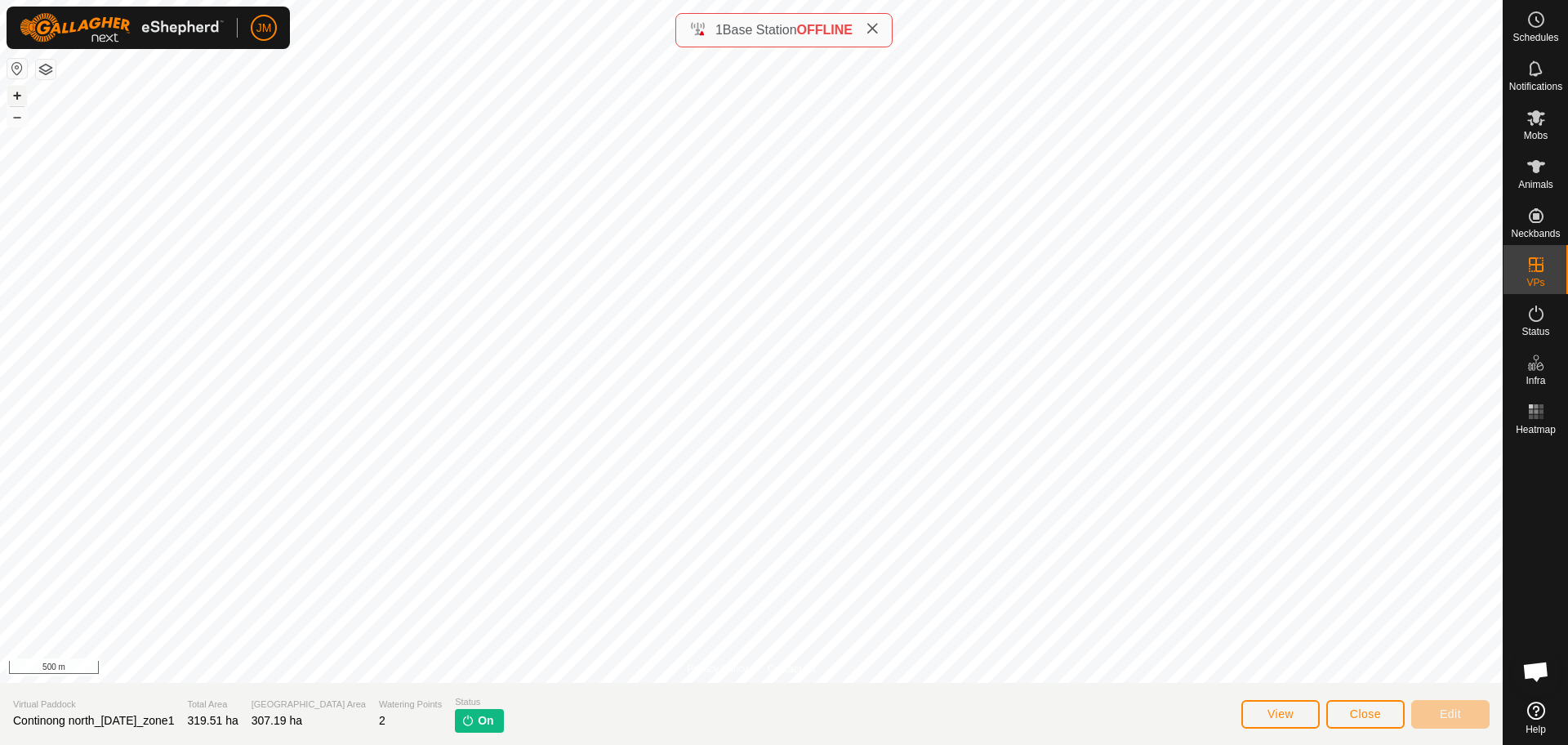
click at [16, 93] on button "+" at bounding box center [16, 95] width 19 height 19
click at [23, 93] on button "+" at bounding box center [16, 95] width 19 height 19
click at [878, 30] on icon at bounding box center [872, 28] width 13 height 13
click at [1552, 126] on div "Mobs" at bounding box center [1536, 122] width 64 height 49
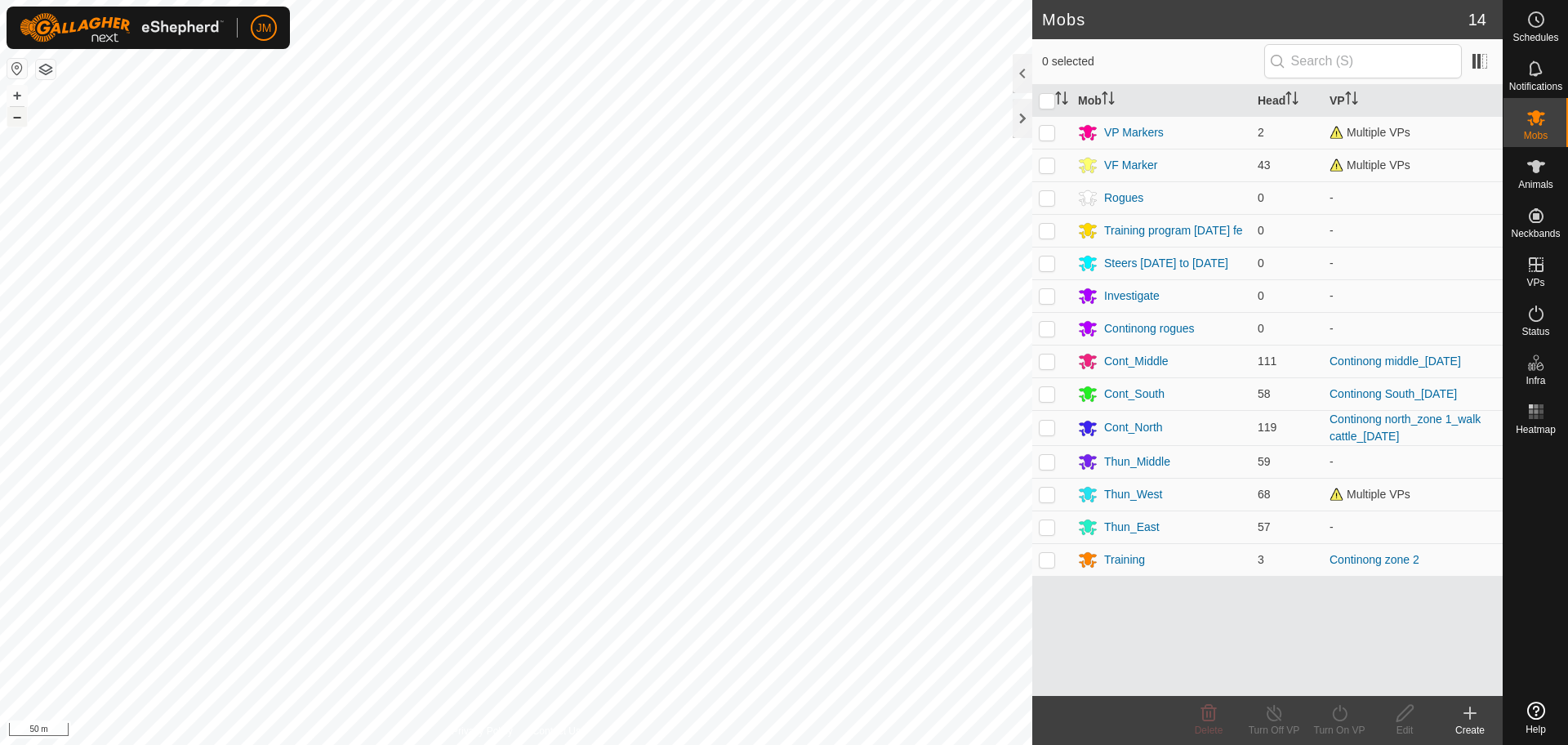
click at [13, 118] on button "–" at bounding box center [16, 116] width 19 height 19
click at [1126, 433] on div "Cont_North" at bounding box center [1133, 427] width 59 height 17
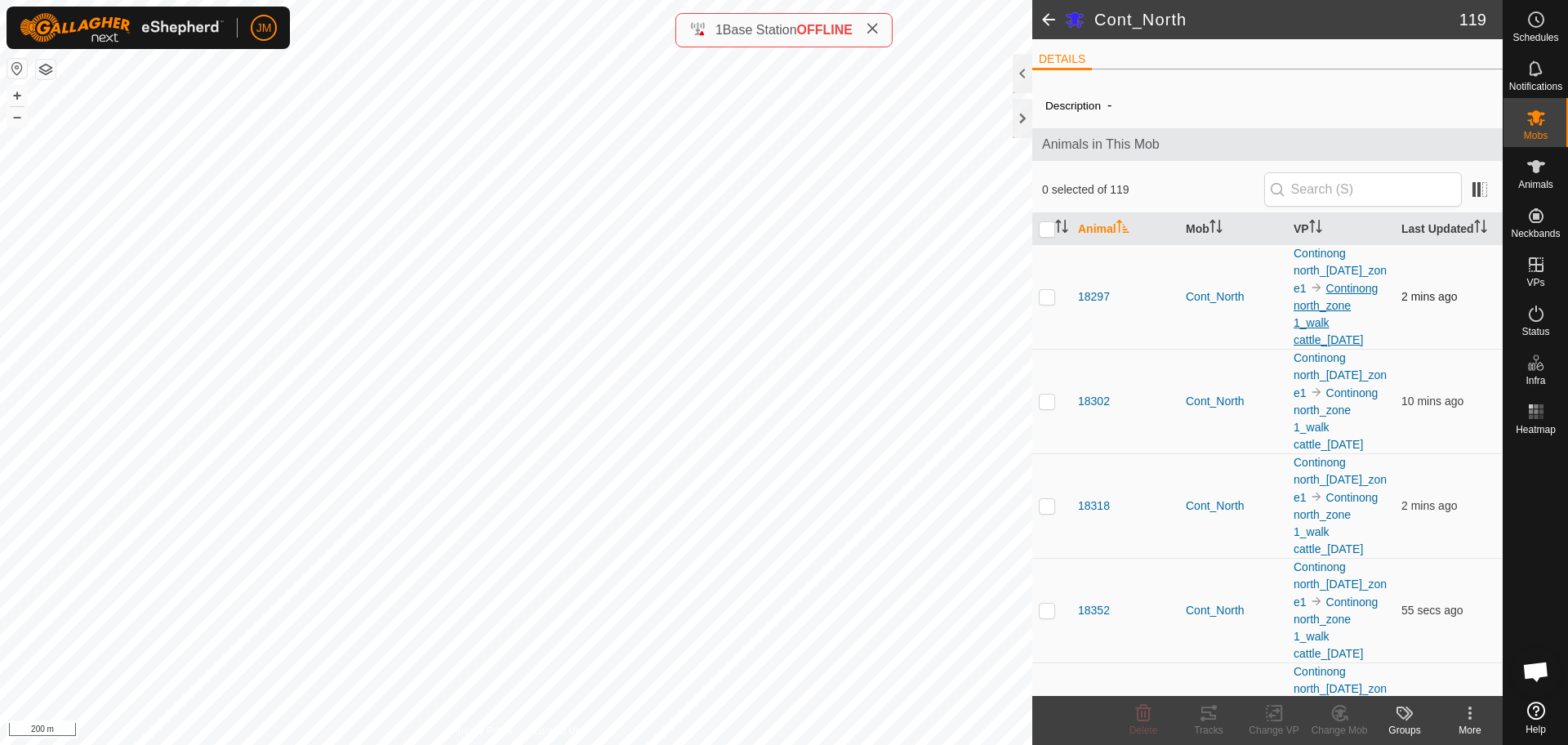
click at [1323, 322] on link "Continong north_zone 1_walk cattle_[DATE]" at bounding box center [1335, 314] width 84 height 64
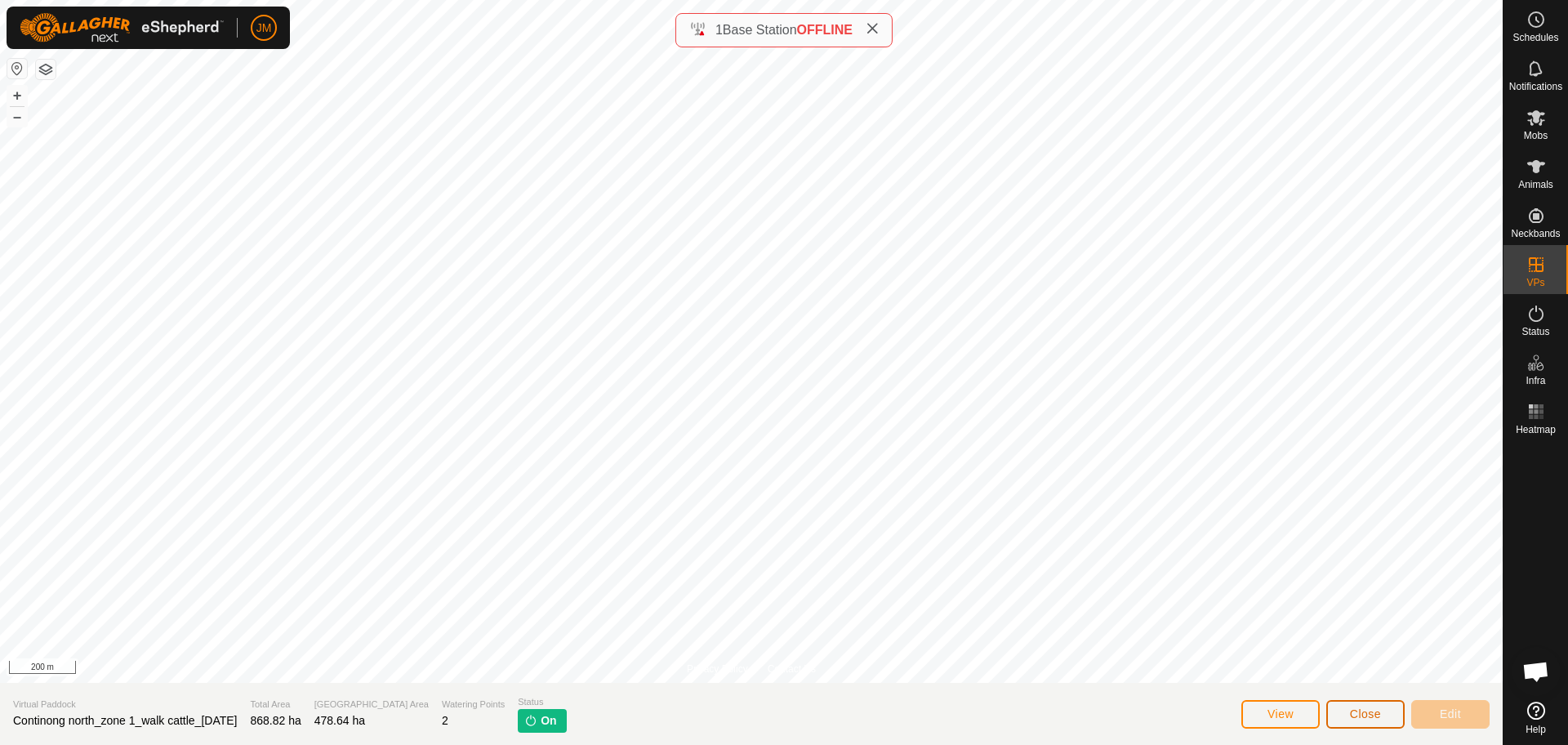
click at [1363, 713] on span "Close" at bounding box center [1366, 714] width 31 height 13
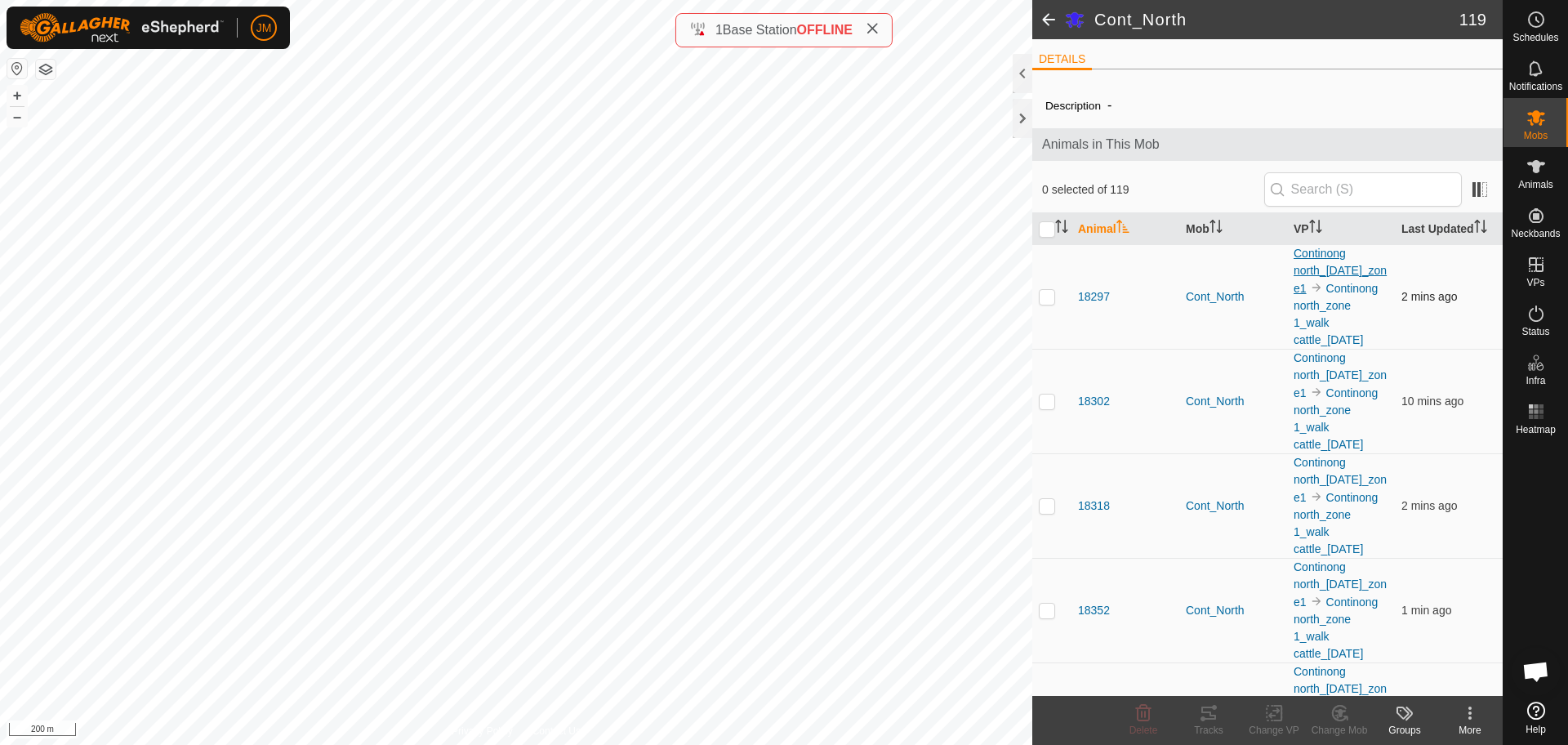
click at [1308, 258] on link "Continong north_[DATE]_zone1" at bounding box center [1340, 270] width 93 height 49
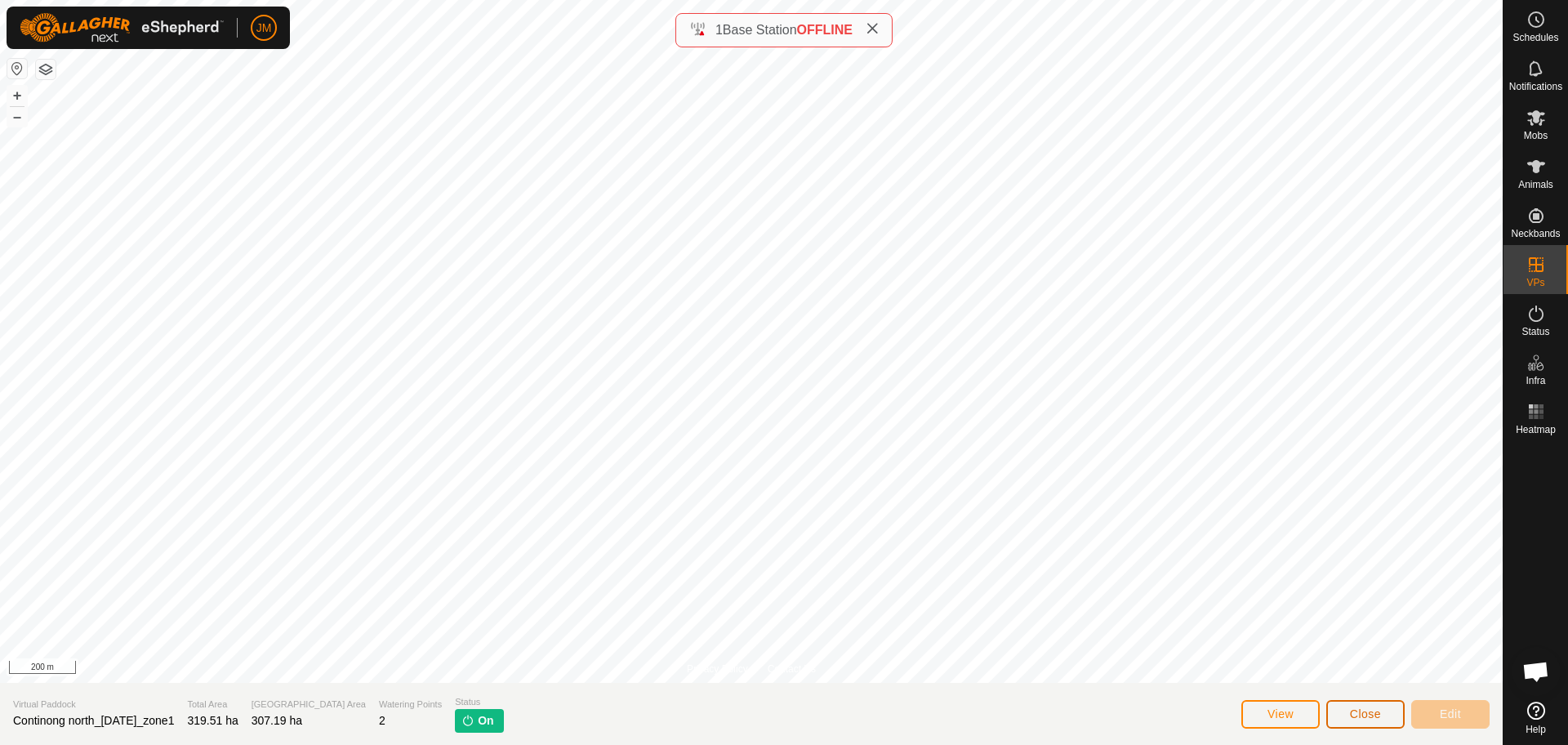
click at [1371, 718] on span "Close" at bounding box center [1366, 714] width 31 height 13
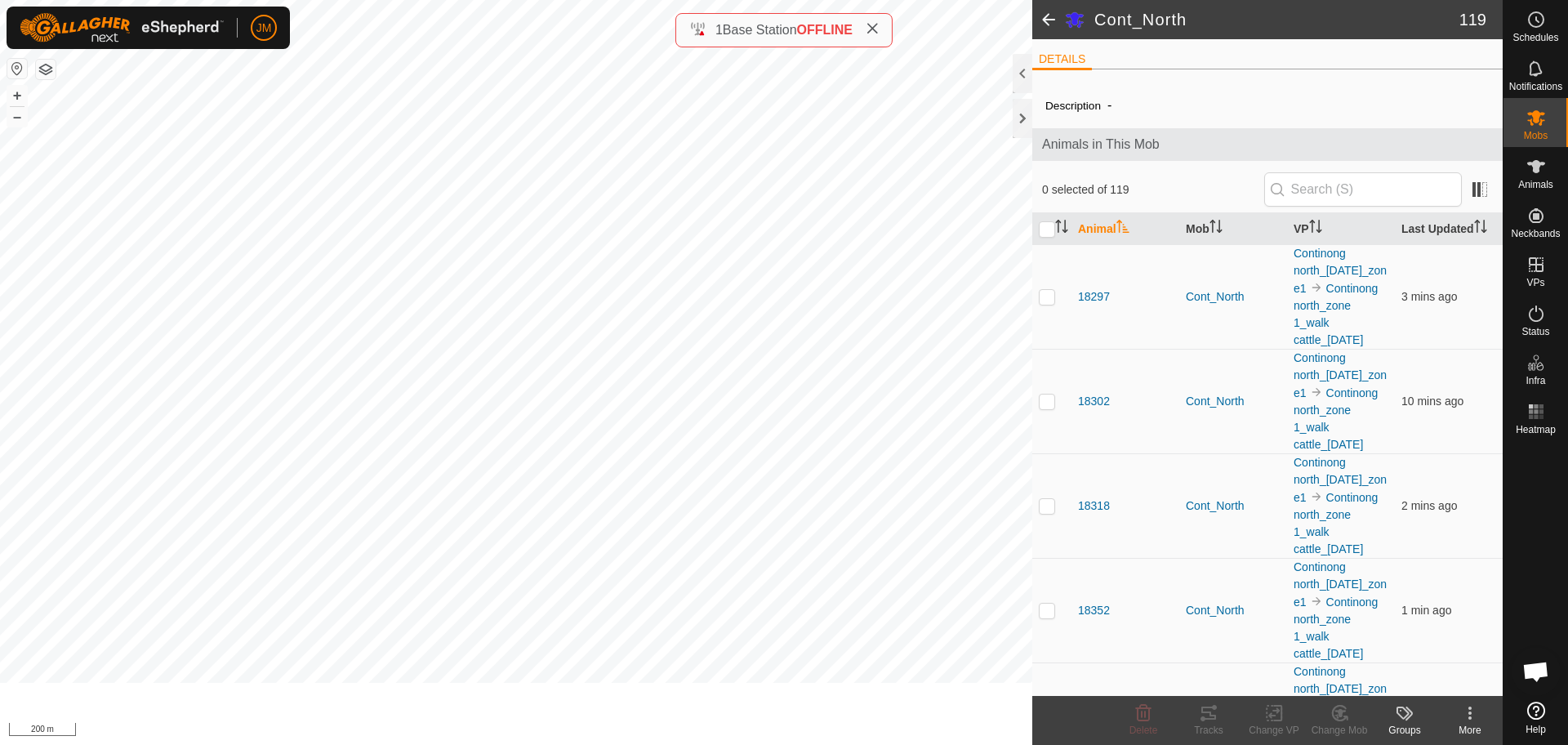
click at [1371, 718] on change-mob-svg-icon at bounding box center [1339, 713] width 65 height 19
click at [1300, 333] on link "Continong north_zone 1_walk cattle_[DATE]" at bounding box center [1335, 314] width 84 height 64
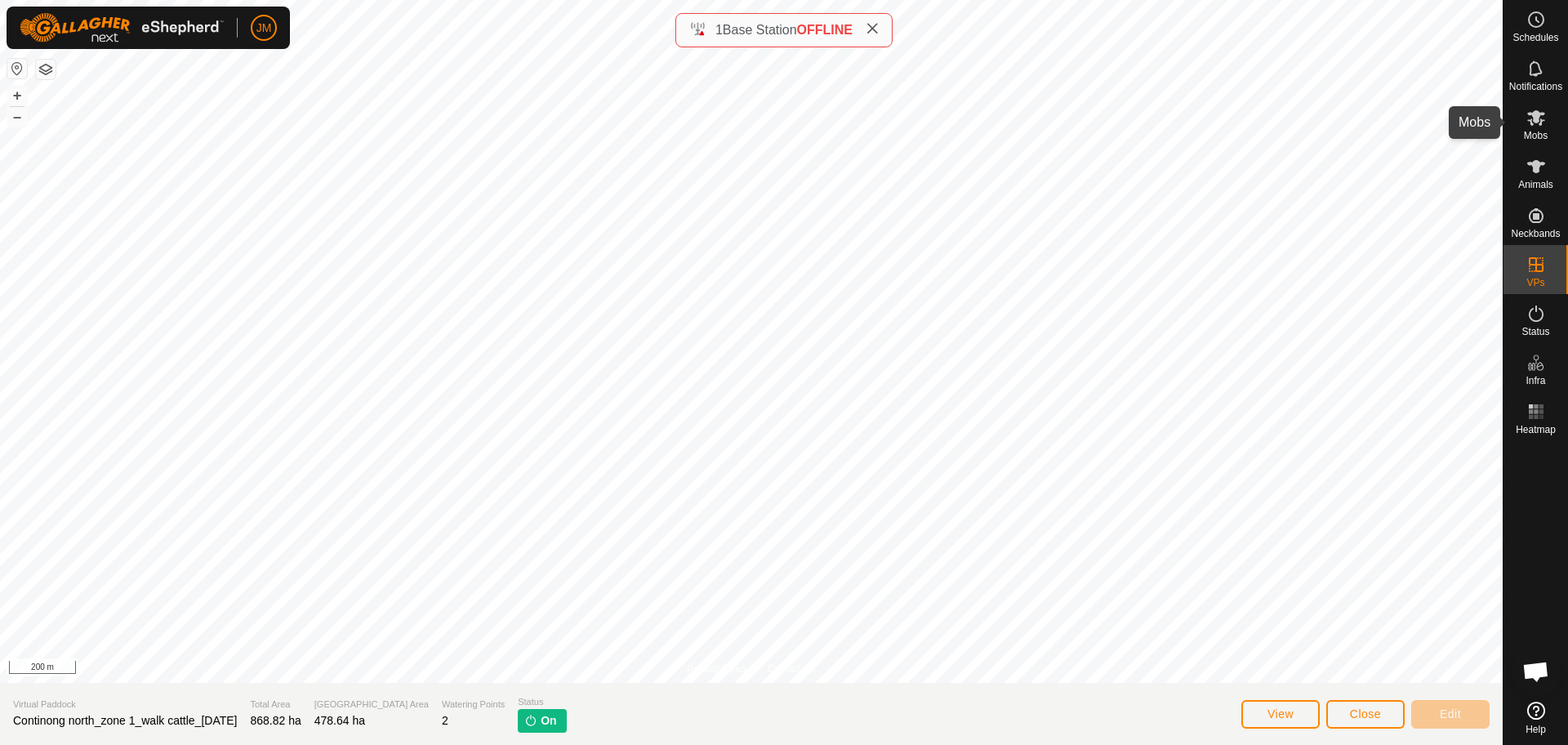
click at [1533, 119] on icon at bounding box center [1536, 117] width 18 height 16
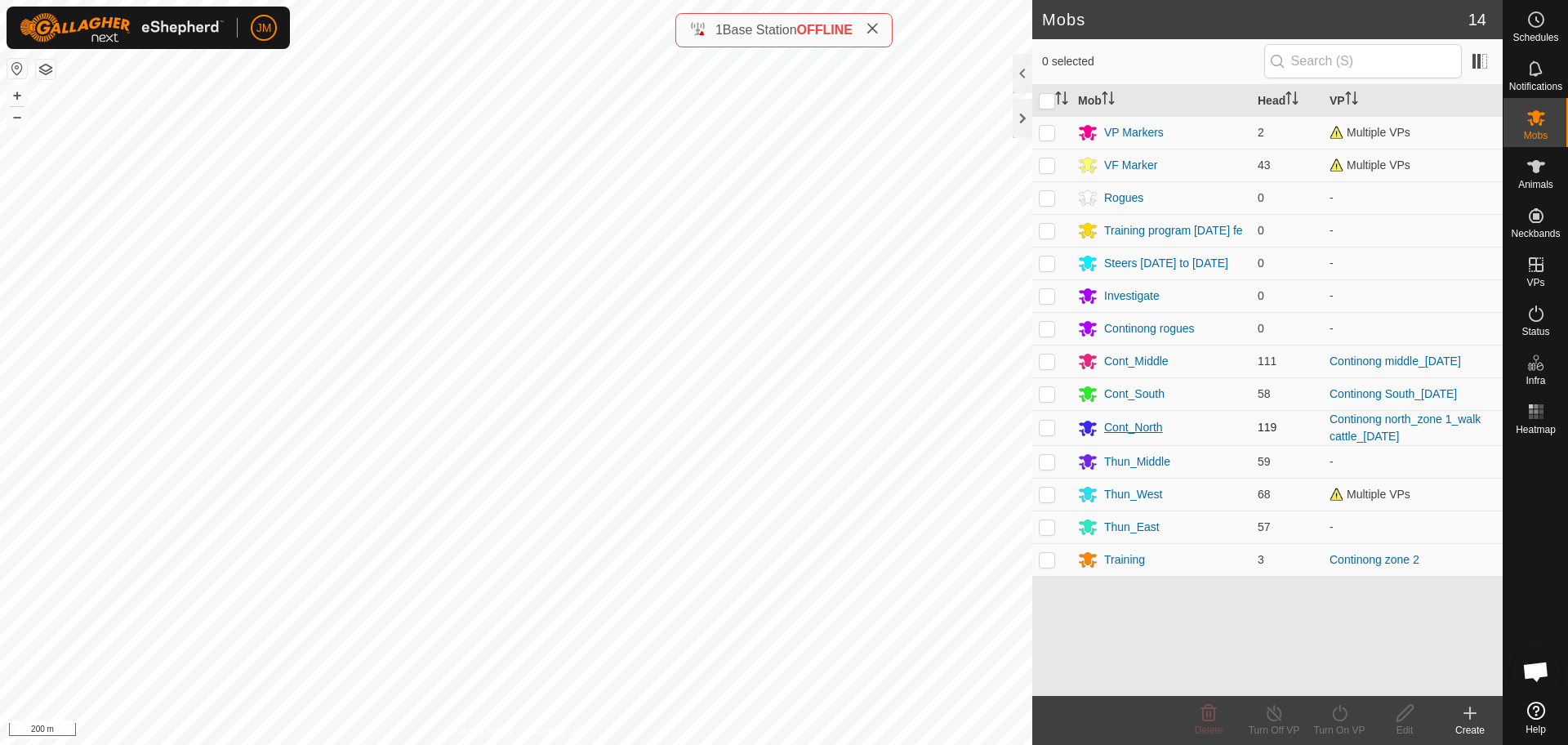
click at [1127, 427] on div "Cont_North" at bounding box center [1133, 427] width 59 height 17
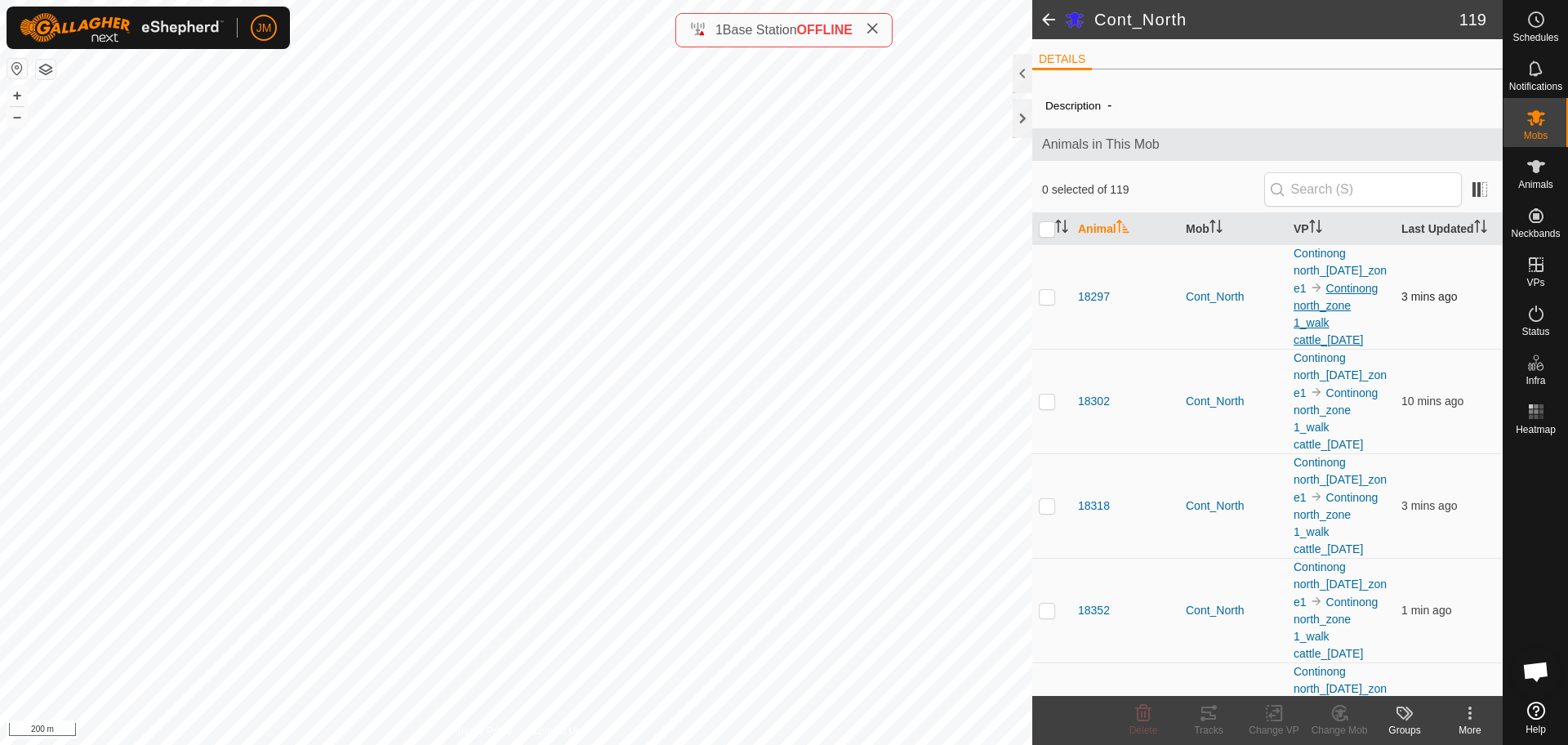
click at [1320, 337] on link "Continong north_zone 1_walk cattle_[DATE]" at bounding box center [1335, 314] width 84 height 64
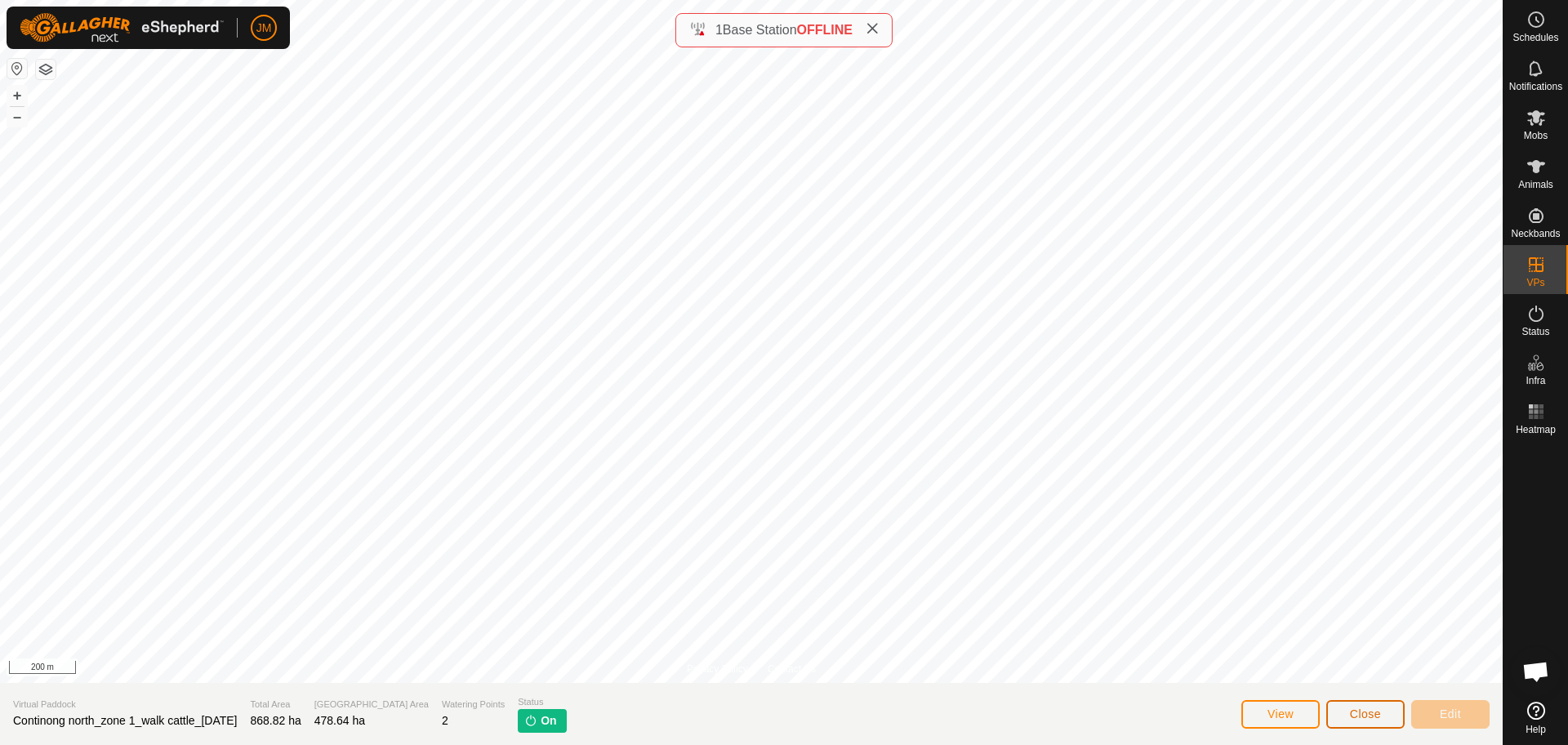
click at [1377, 723] on button "Close" at bounding box center [1366, 714] width 79 height 28
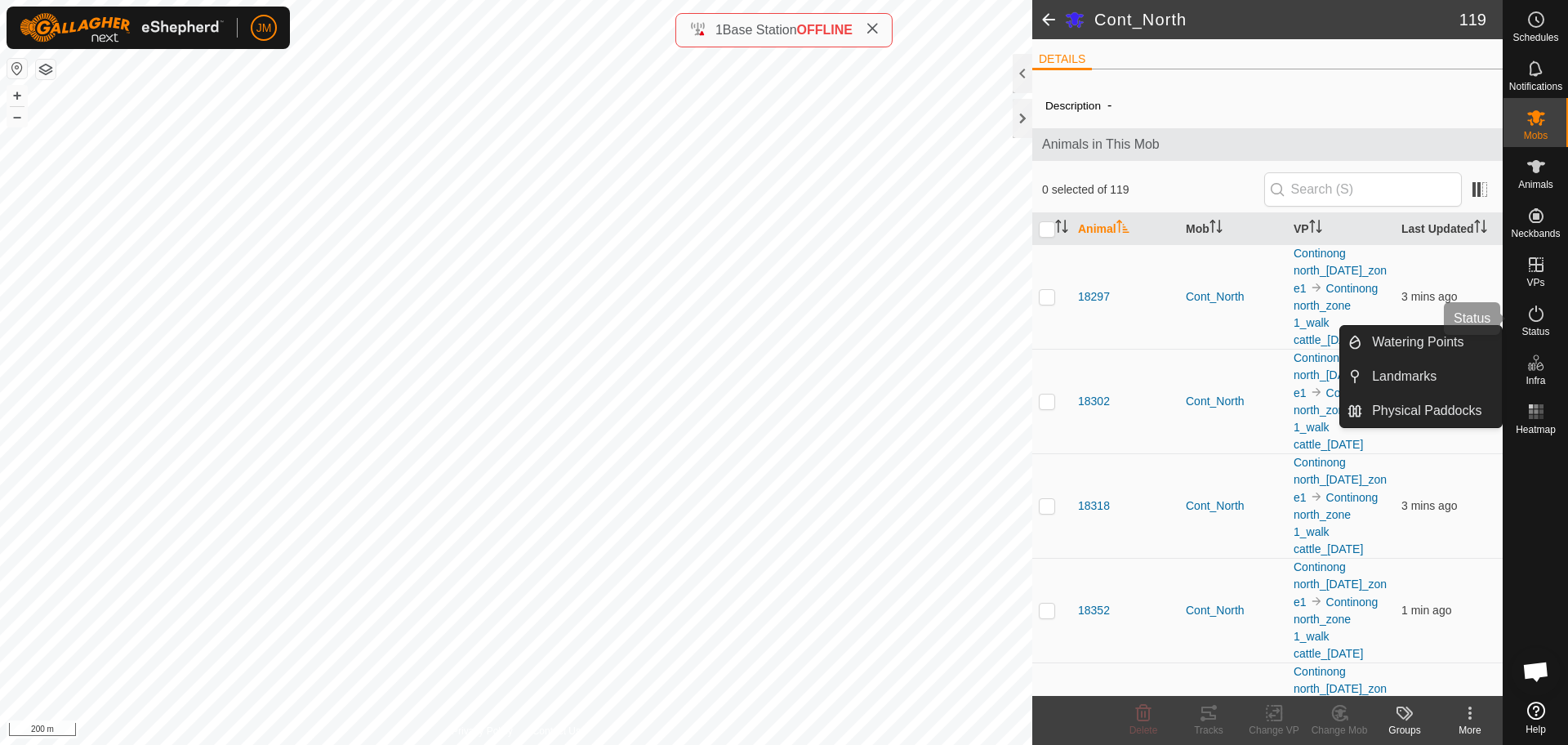
drag, startPoint x: 1541, startPoint y: 324, endPoint x: 1528, endPoint y: 306, distance: 22.2
click at [1541, 324] on es-activation-svg-icon at bounding box center [1536, 313] width 29 height 27
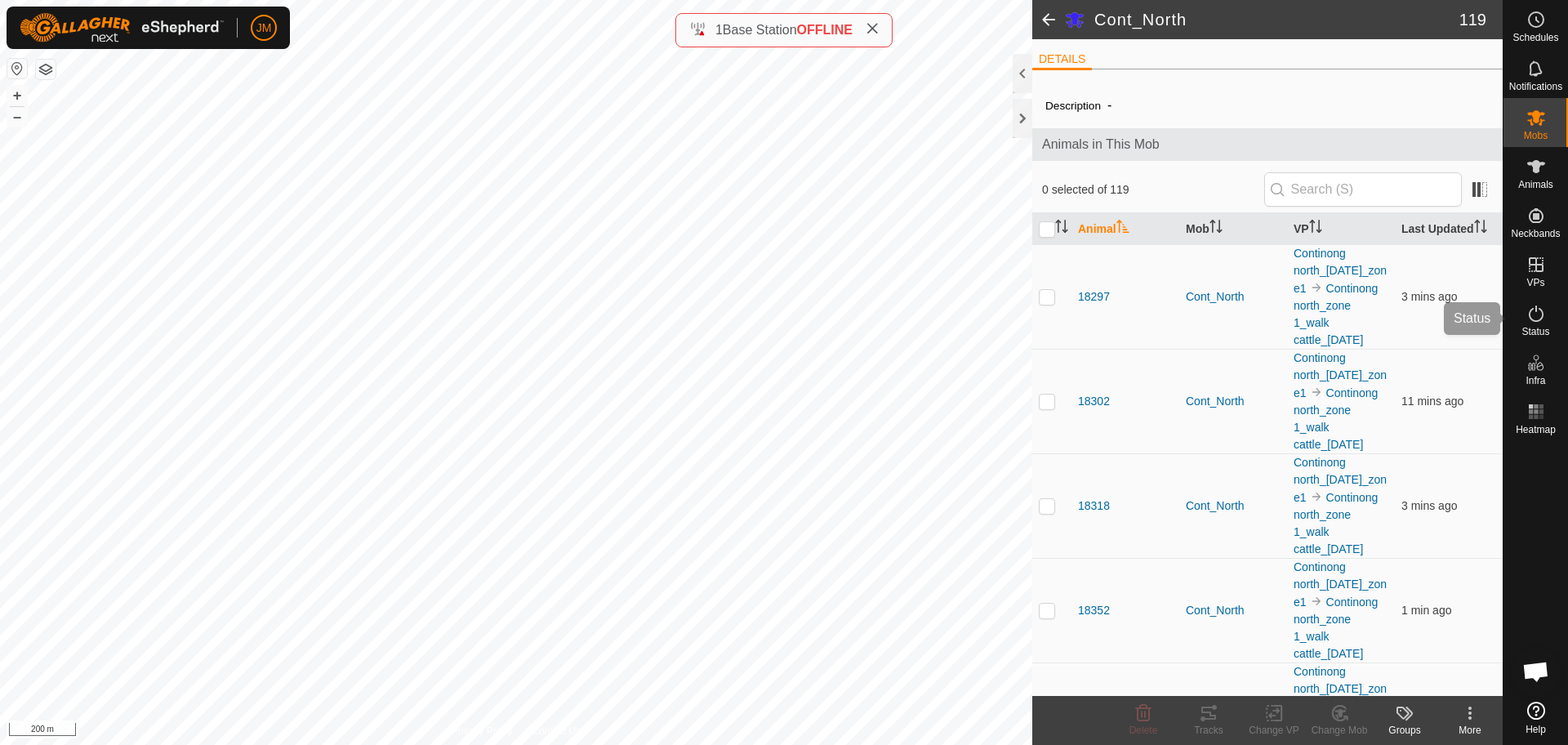
click at [1528, 306] on icon at bounding box center [1535, 313] width 19 height 19
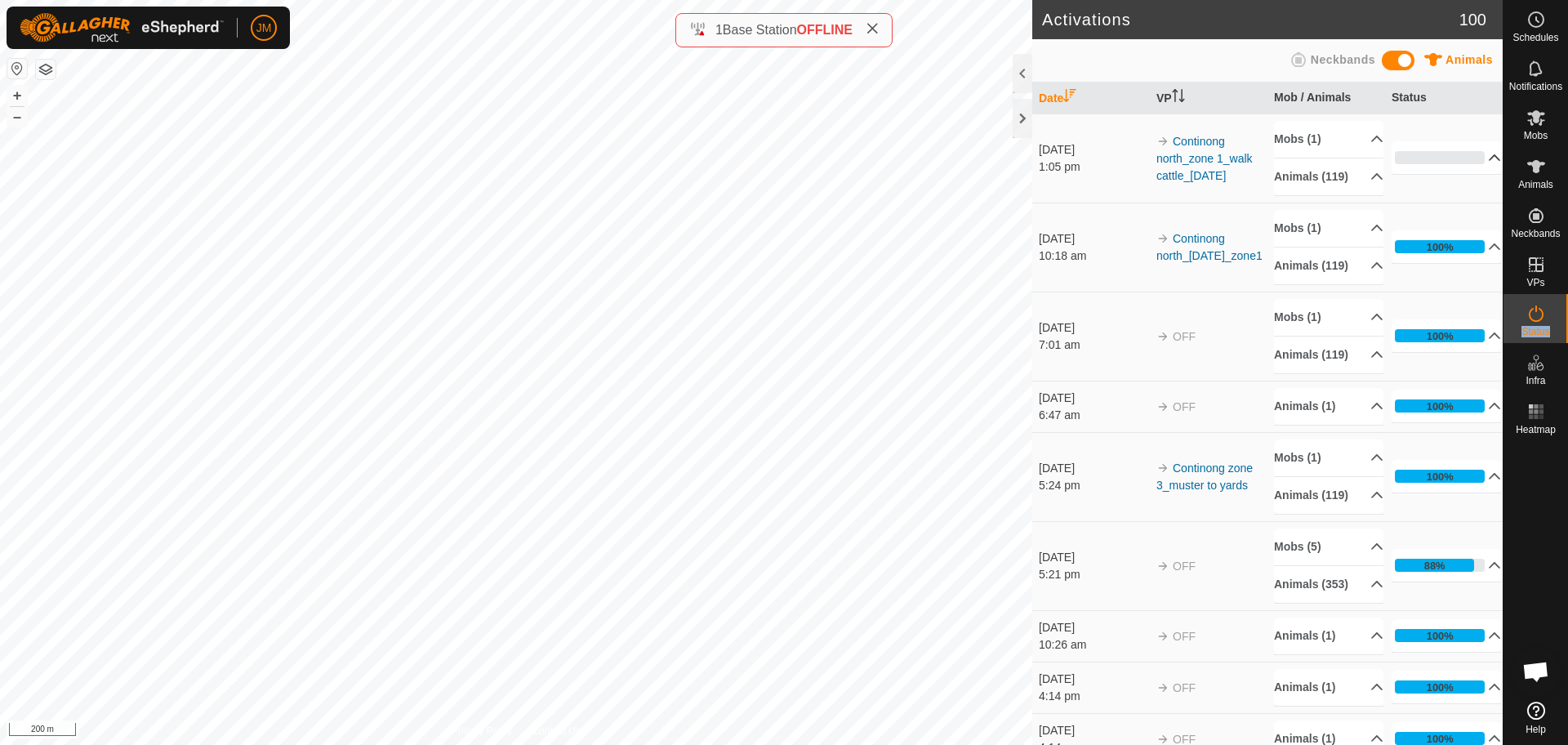
click at [1448, 164] on div "0%" at bounding box center [1440, 158] width 90 height 13
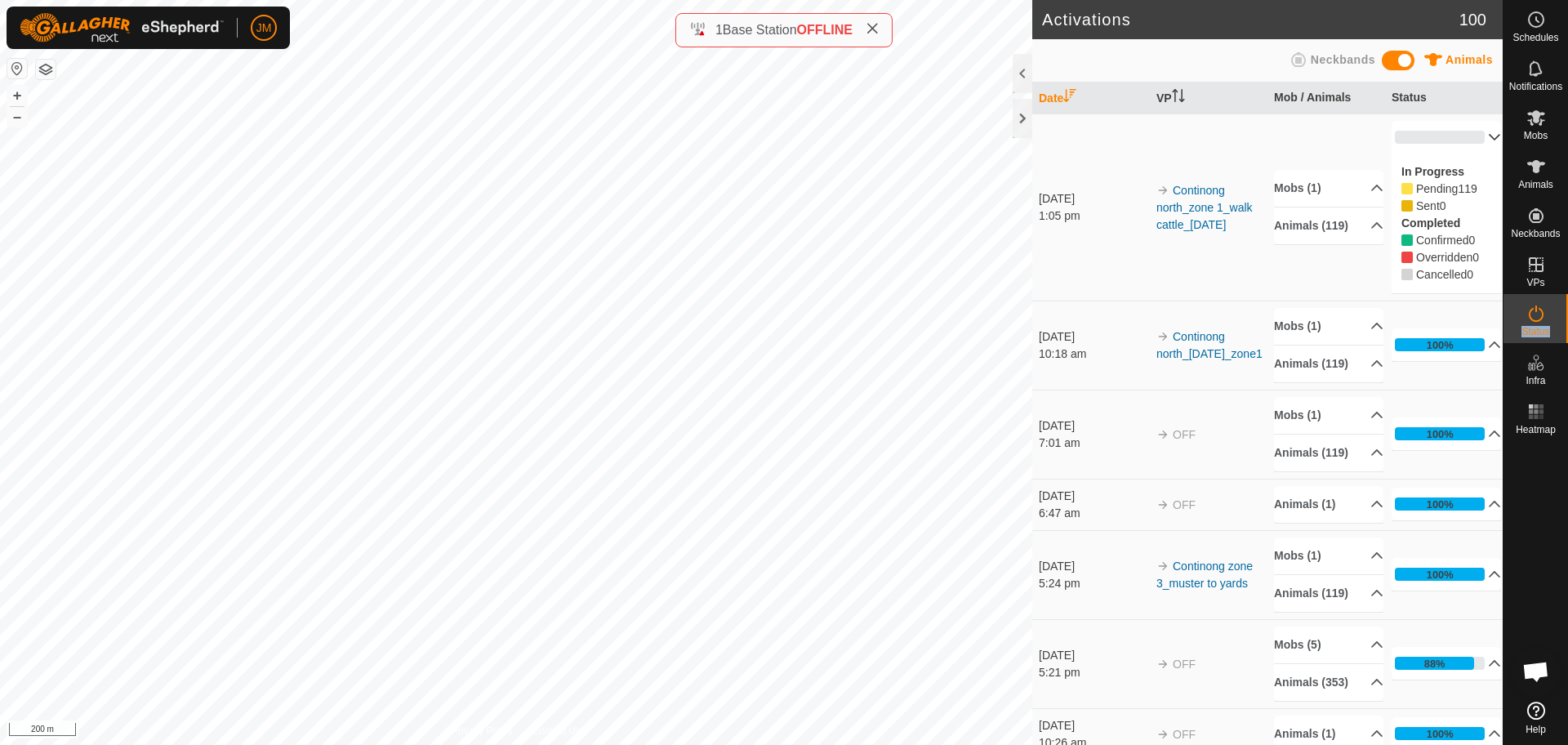
click at [1470, 137] on p-accordion-header "0%" at bounding box center [1445, 137] width 109 height 33
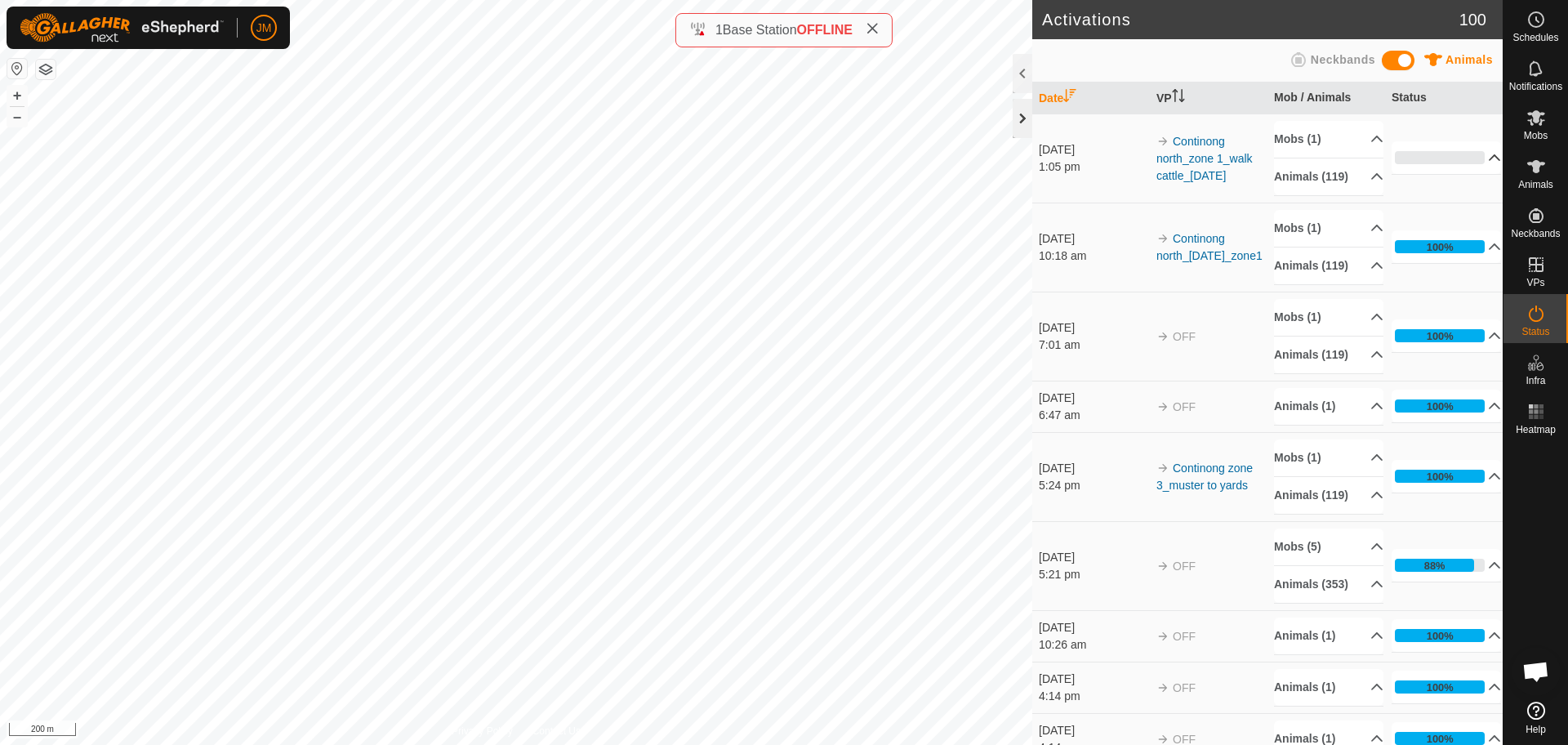
click at [1025, 116] on div at bounding box center [1022, 118] width 19 height 39
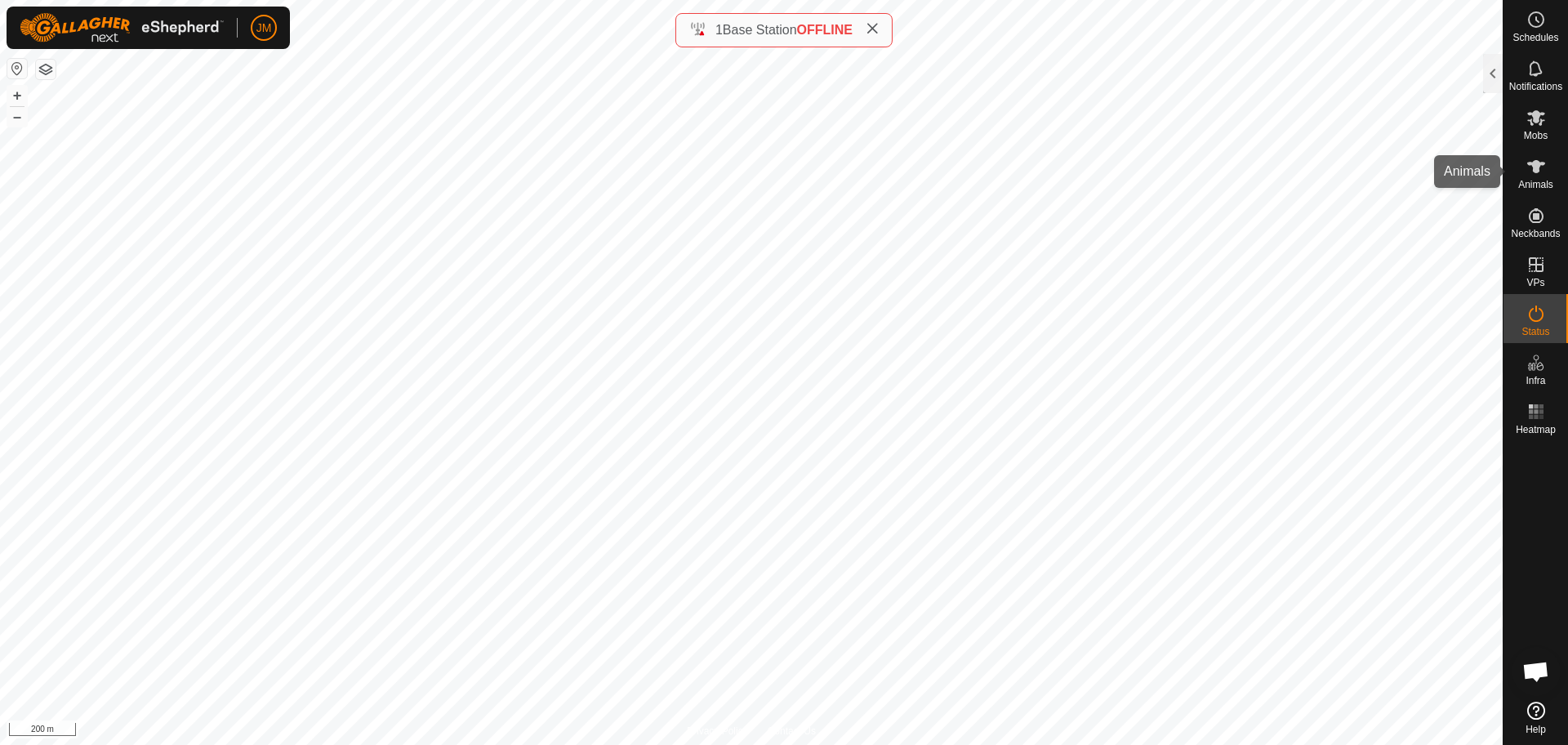
click at [1543, 175] on icon at bounding box center [1535, 166] width 19 height 19
click at [1539, 116] on icon at bounding box center [1536, 117] width 18 height 16
click at [1491, 65] on div at bounding box center [1492, 73] width 19 height 39
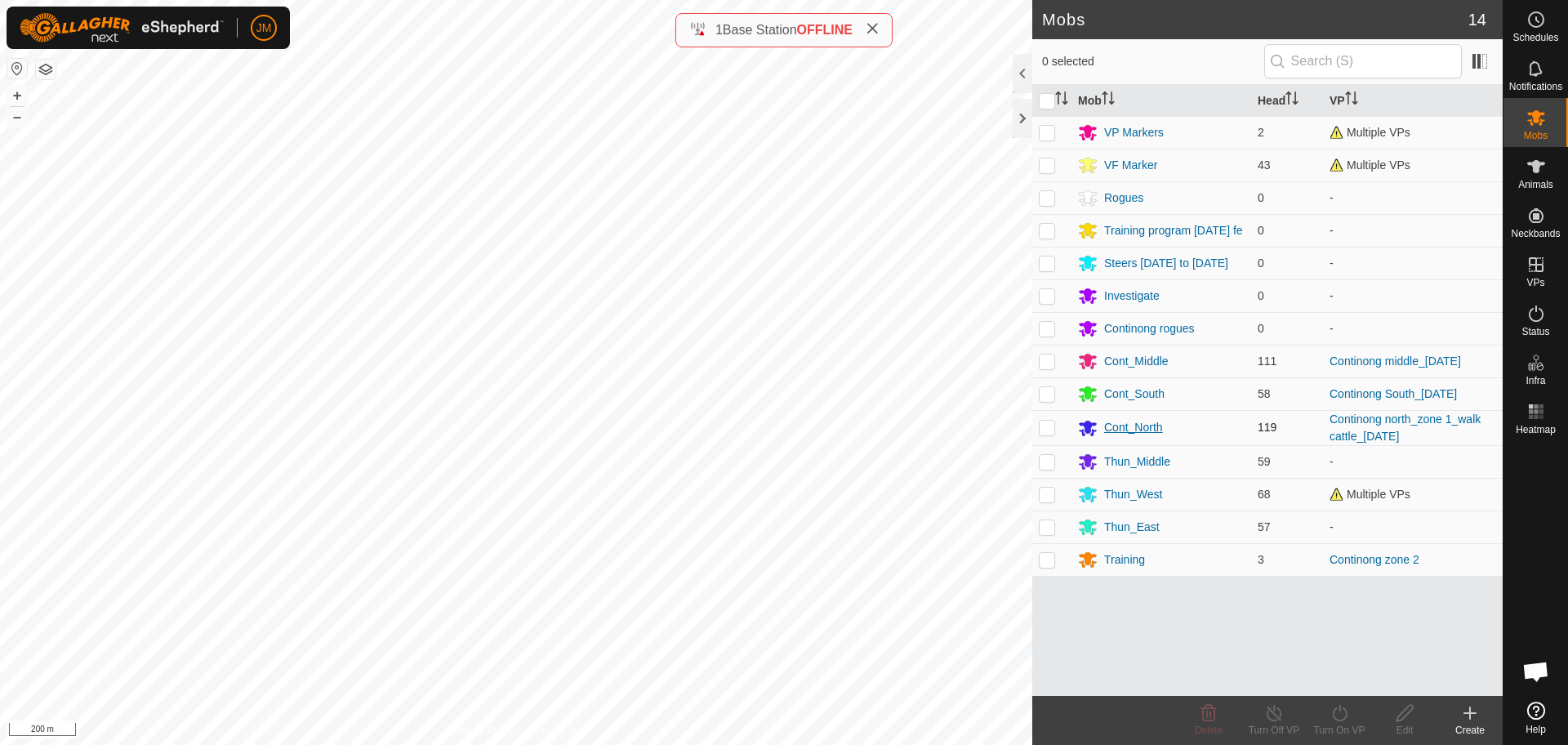
click at [1128, 420] on div "Cont_North" at bounding box center [1161, 428] width 167 height 19
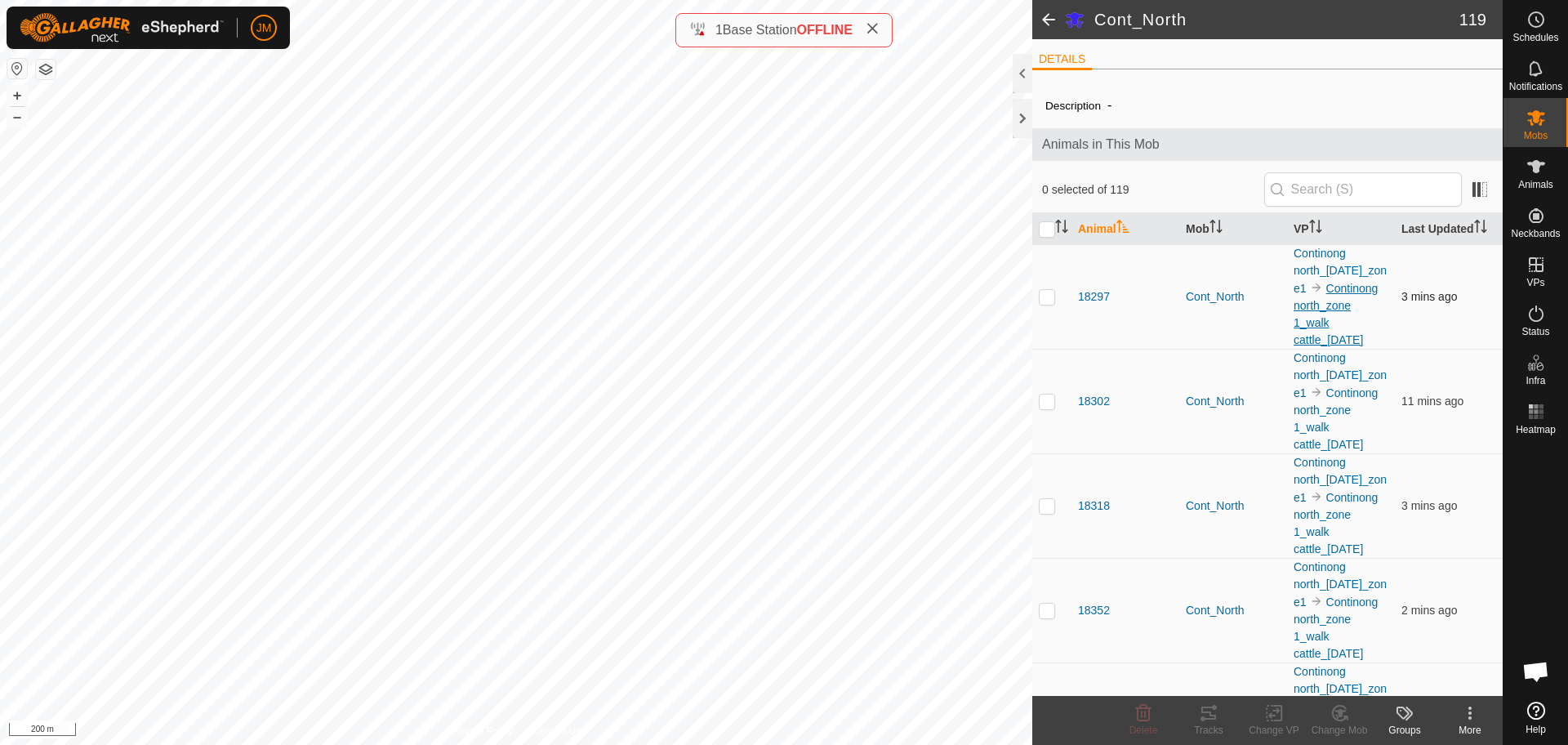
click at [1307, 335] on link "Continong north_zone 1_walk cattle_[DATE]" at bounding box center [1335, 314] width 84 height 64
